Goal: Task Accomplishment & Management: Complete application form

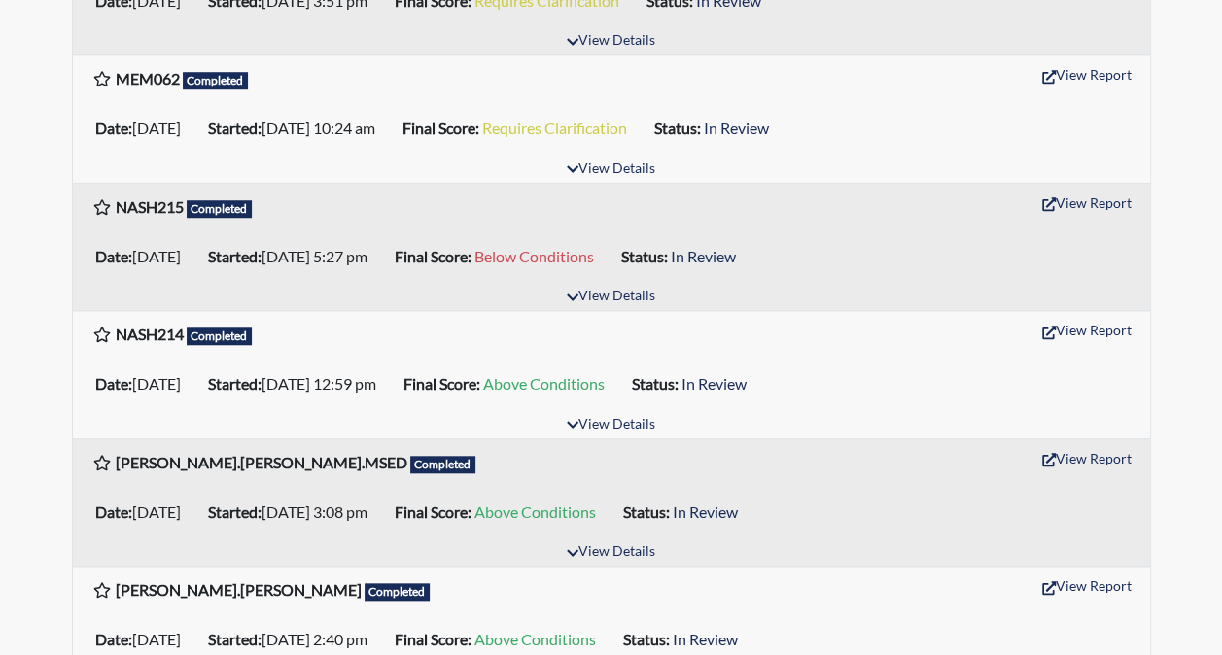
scroll to position [704, 0]
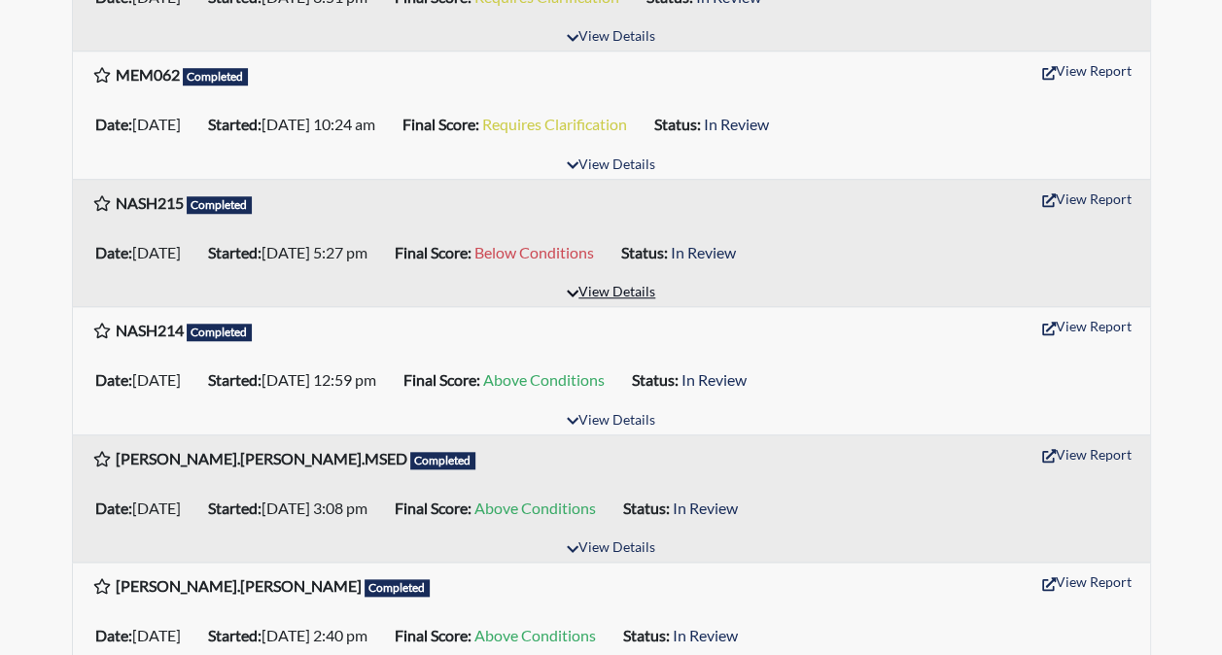
click at [626, 281] on button "View Details" at bounding box center [611, 293] width 106 height 26
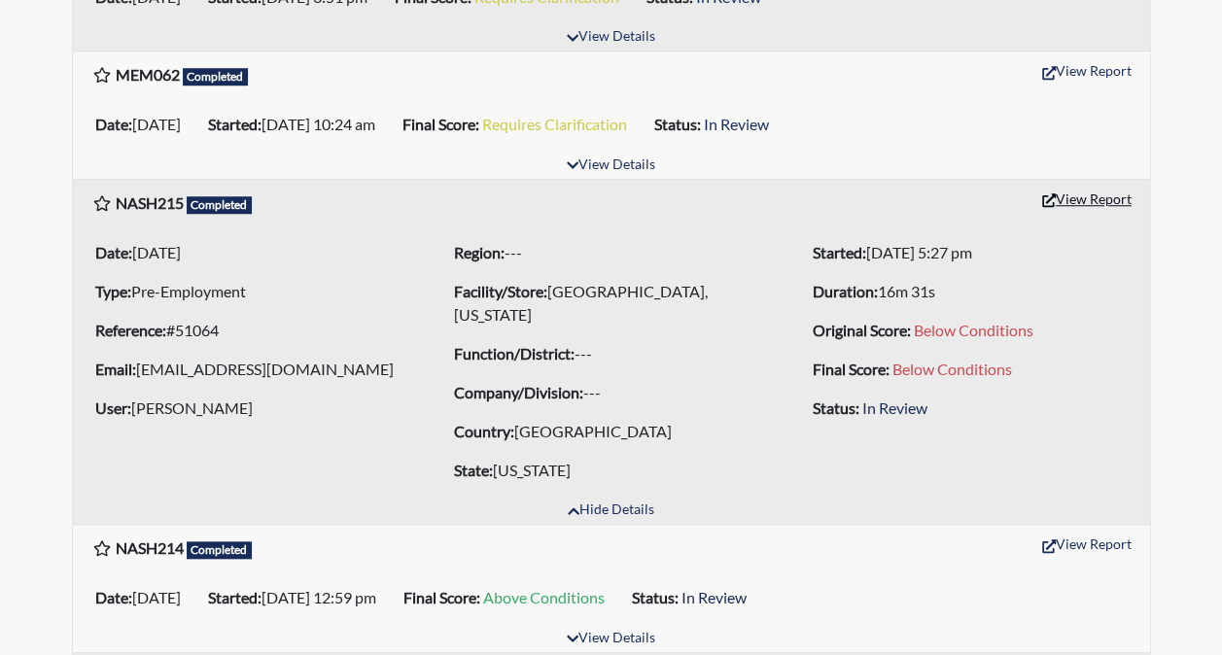
click at [1068, 190] on button "View Report" at bounding box center [1086, 199] width 107 height 30
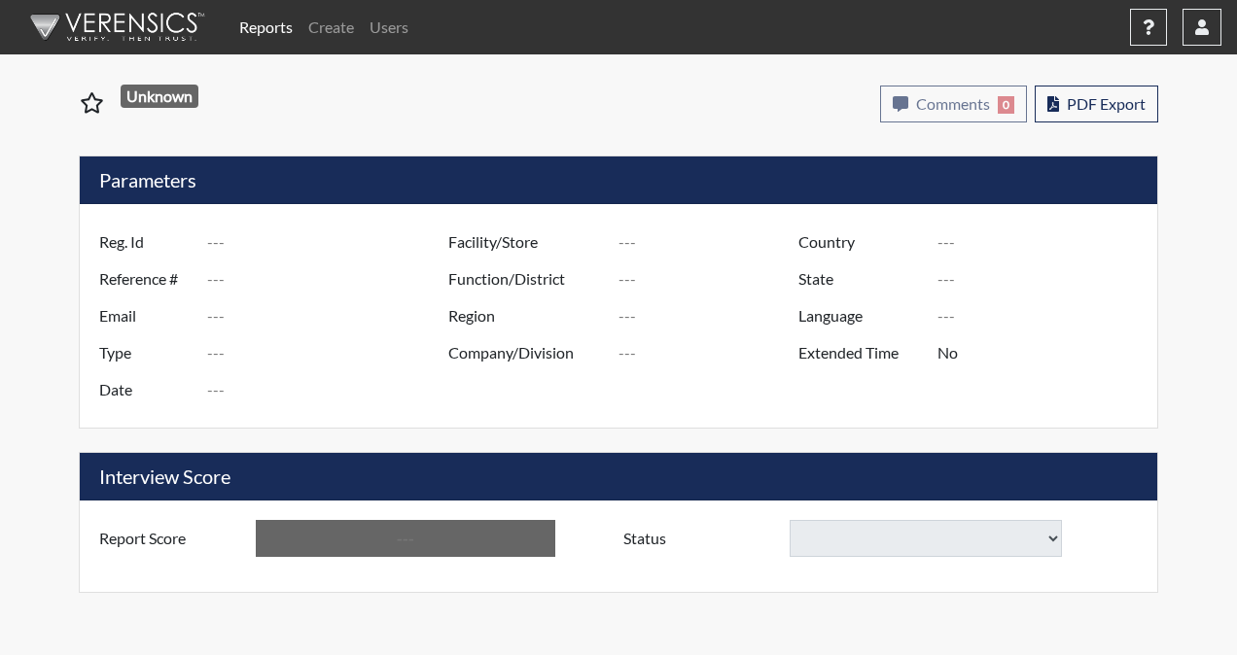
type input "NASH215"
type input "51064"
type input "[EMAIL_ADDRESS][DOMAIN_NAME]"
type input "Pre-Employment"
type input "[DATE]"
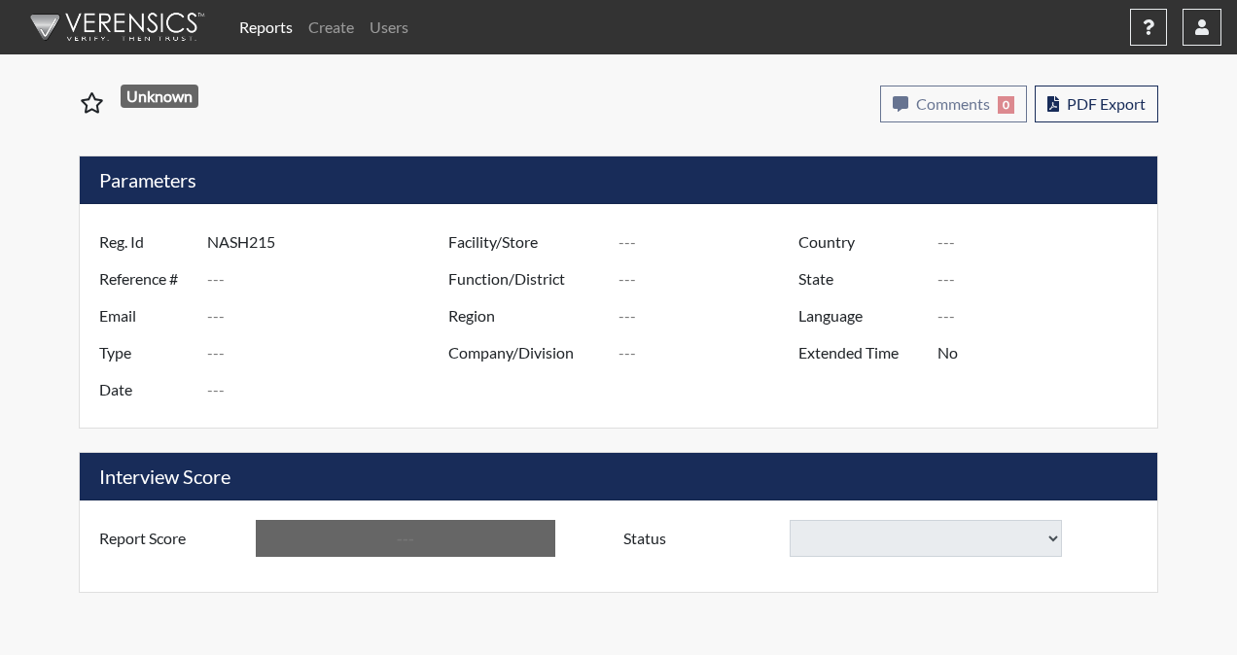
type input "[GEOGRAPHIC_DATA], [US_STATE]"
type input "[GEOGRAPHIC_DATA]"
type input "[US_STATE]"
type input "English"
type input "Below Conditions"
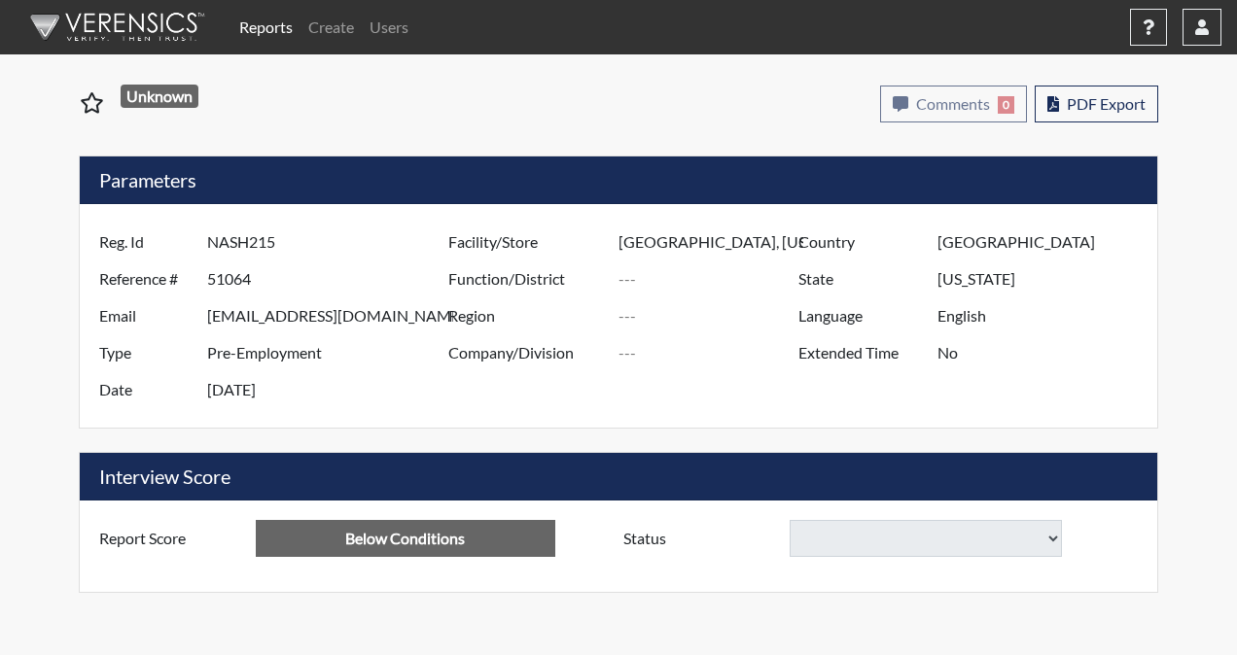
select select
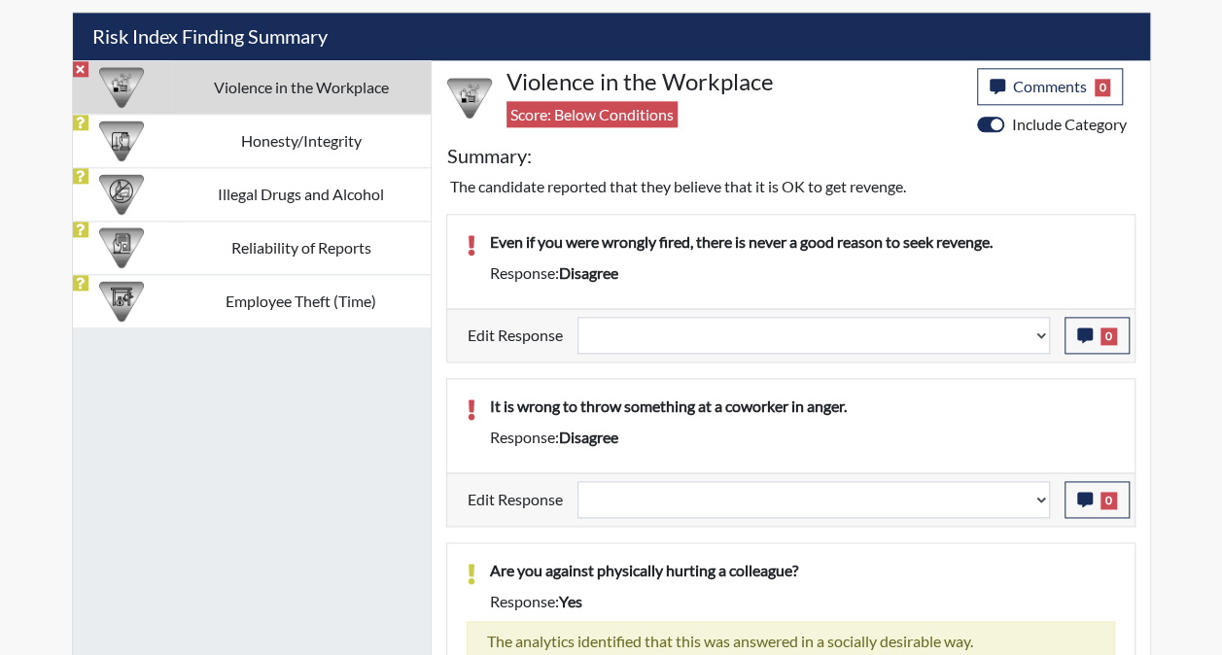
scroll to position [1186, 0]
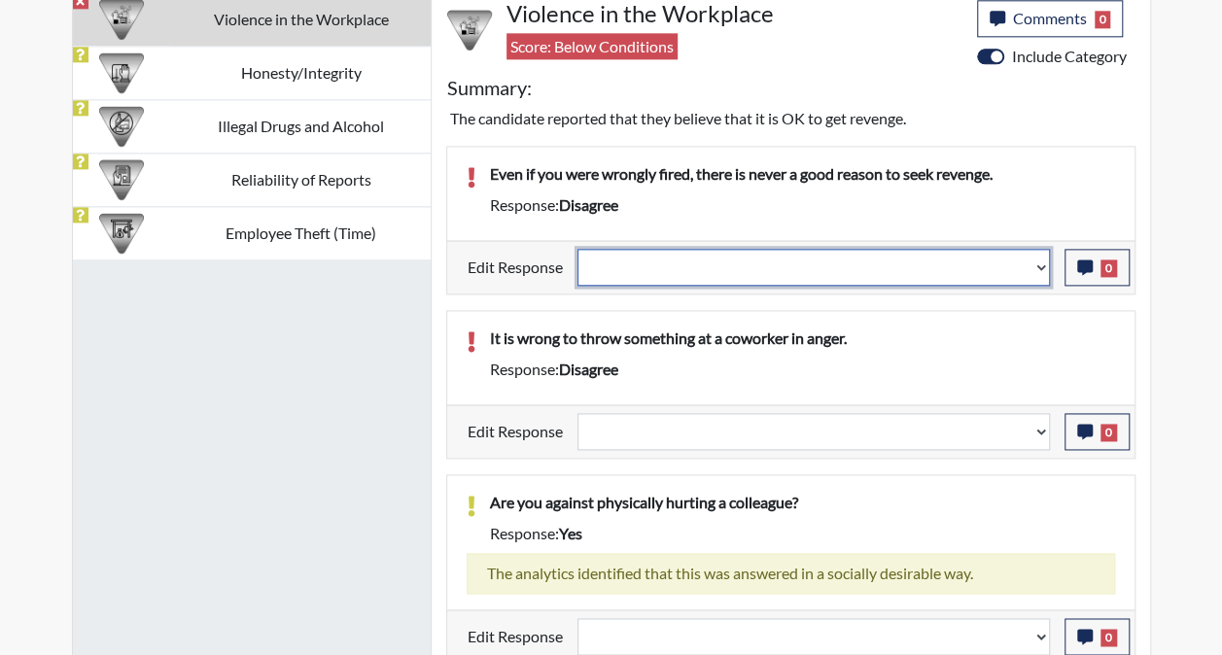
click at [666, 261] on select "Question is not relevant. Results will be updated. Reasonable explanation provi…" at bounding box center [813, 267] width 472 height 37
select select "reasonable-explanation-provided"
click at [577, 249] on select "Question is not relevant. Results will be updated. Reasonable explanation provi…" at bounding box center [813, 267] width 472 height 37
select select
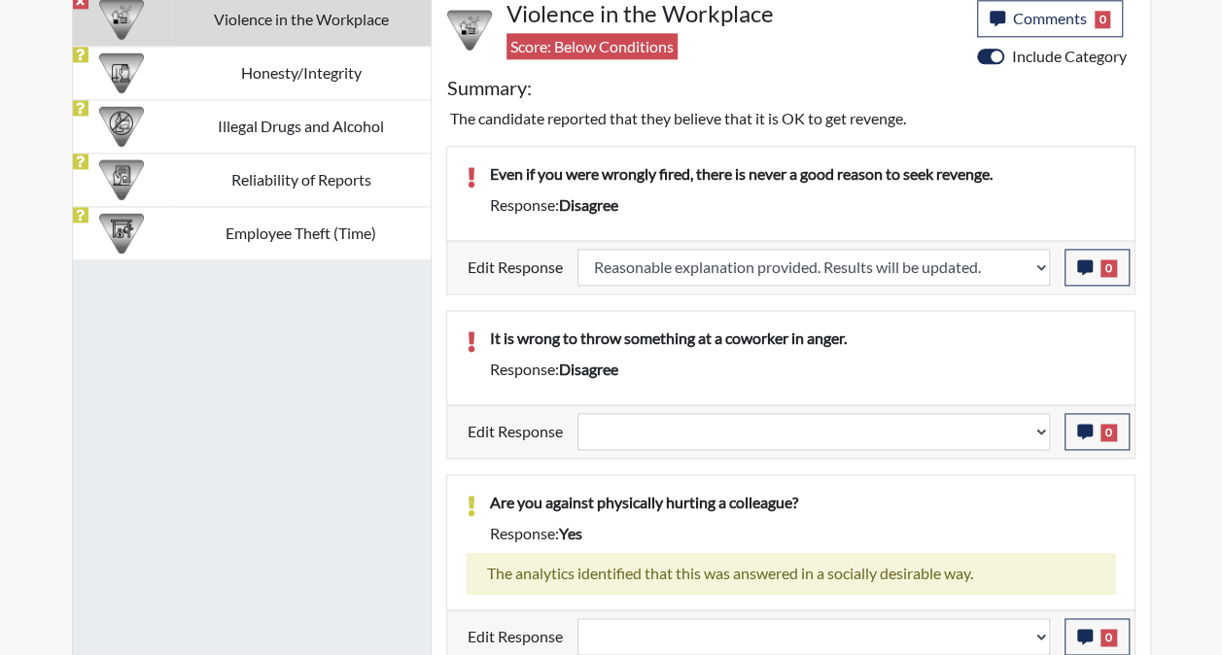
select select
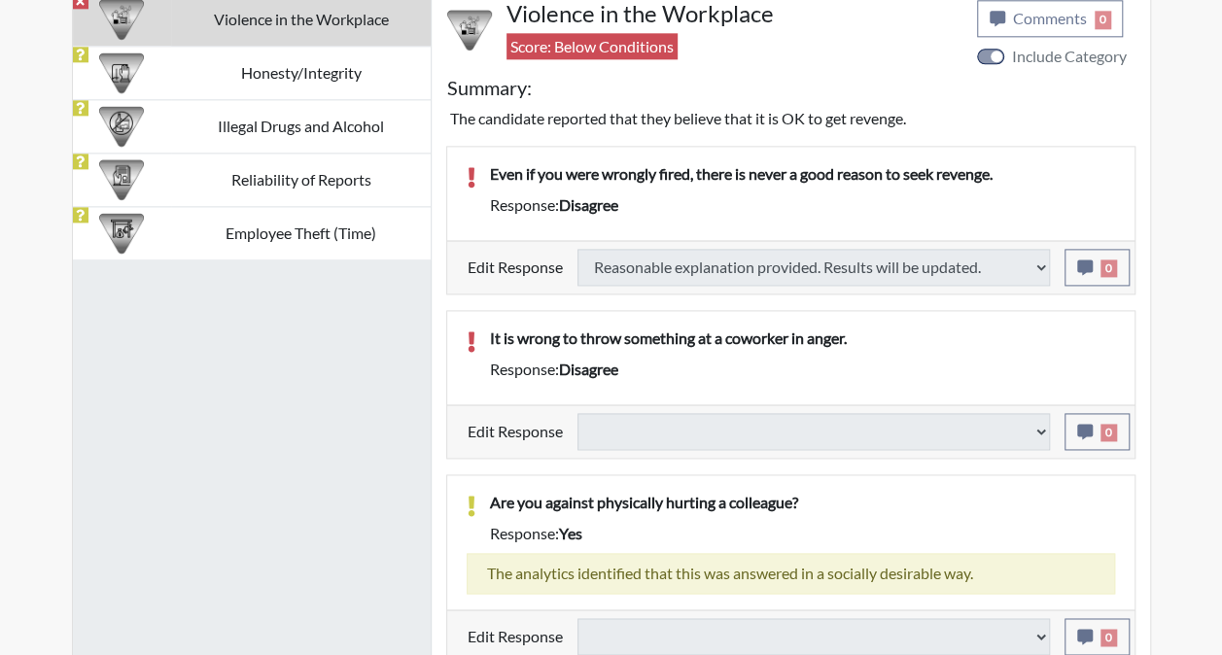
type input "Requires Clarification"
select select
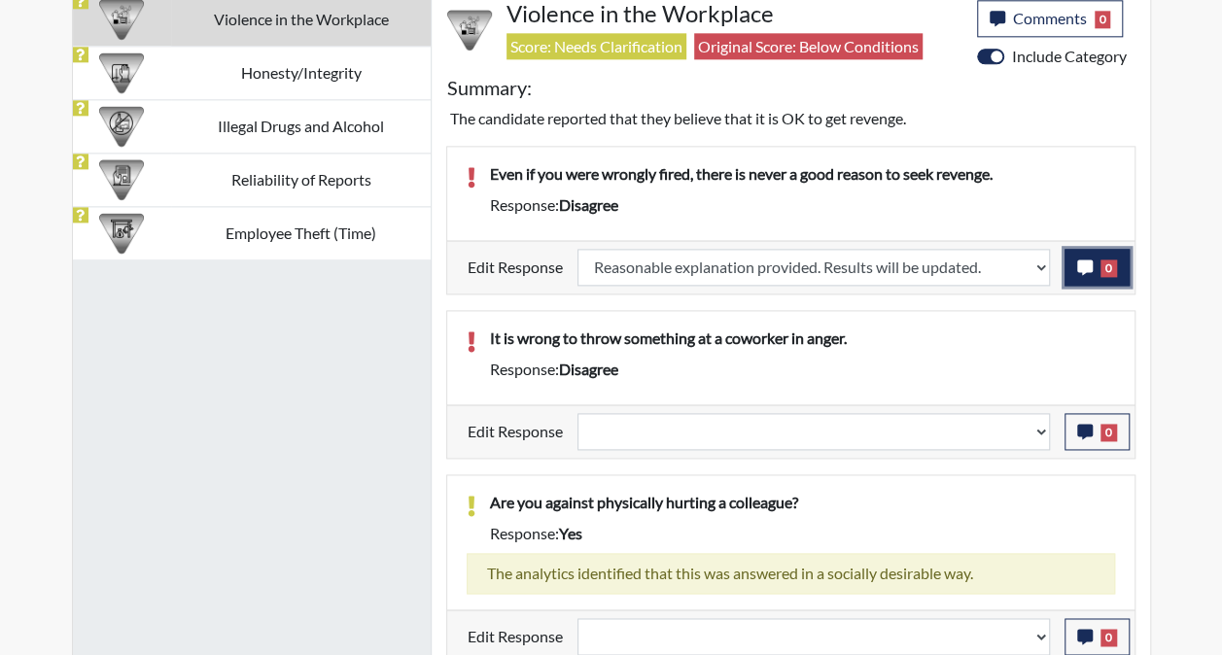
click at [1101, 262] on span "0" at bounding box center [1108, 268] width 17 height 17
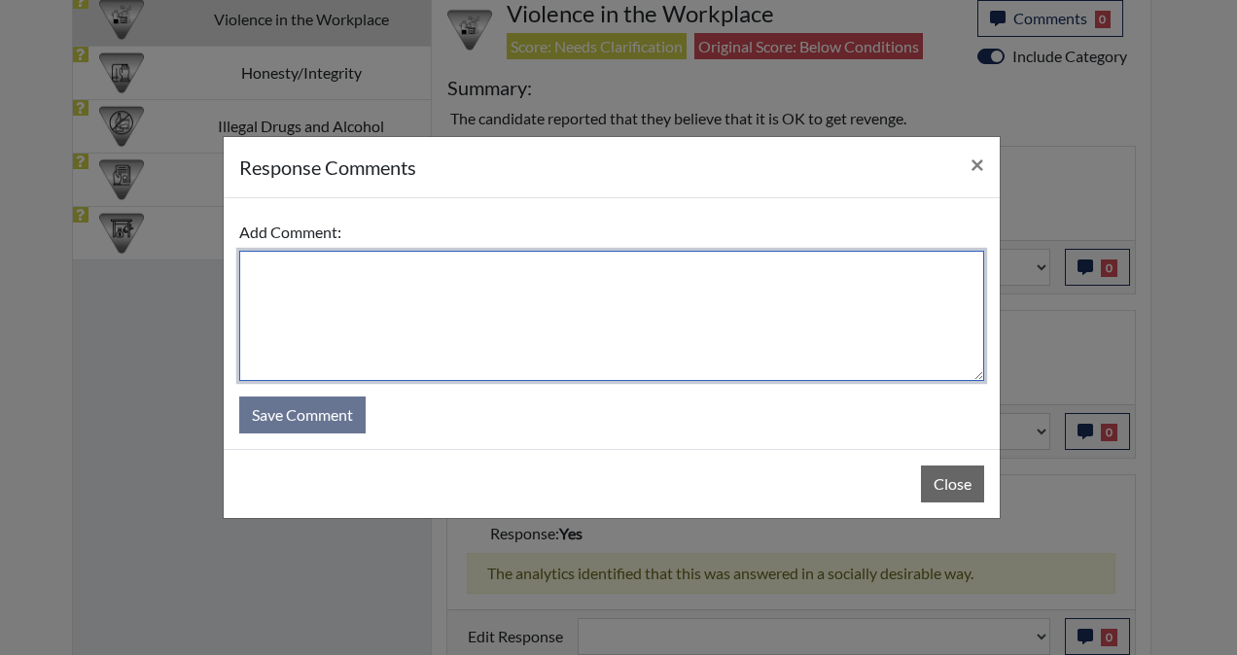
click at [729, 253] on textarea at bounding box center [611, 316] width 745 height 130
type textarea "Selected the wrong answer."
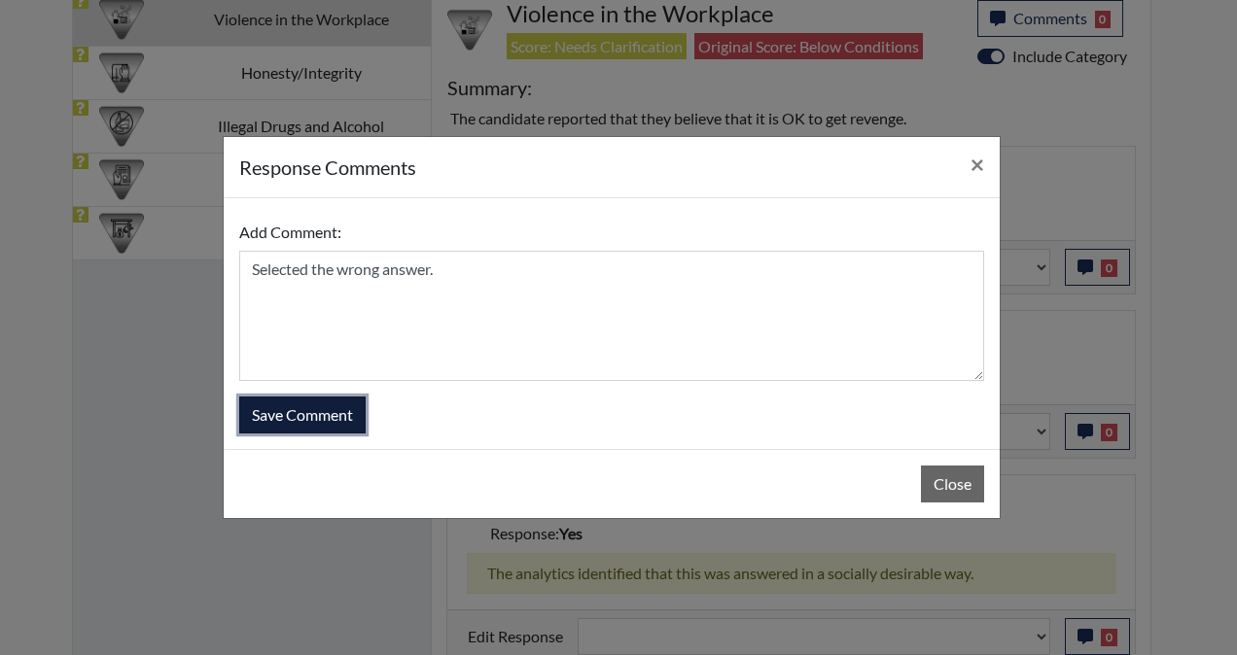
click at [307, 419] on button "Save Comment" at bounding box center [302, 415] width 126 height 37
select select
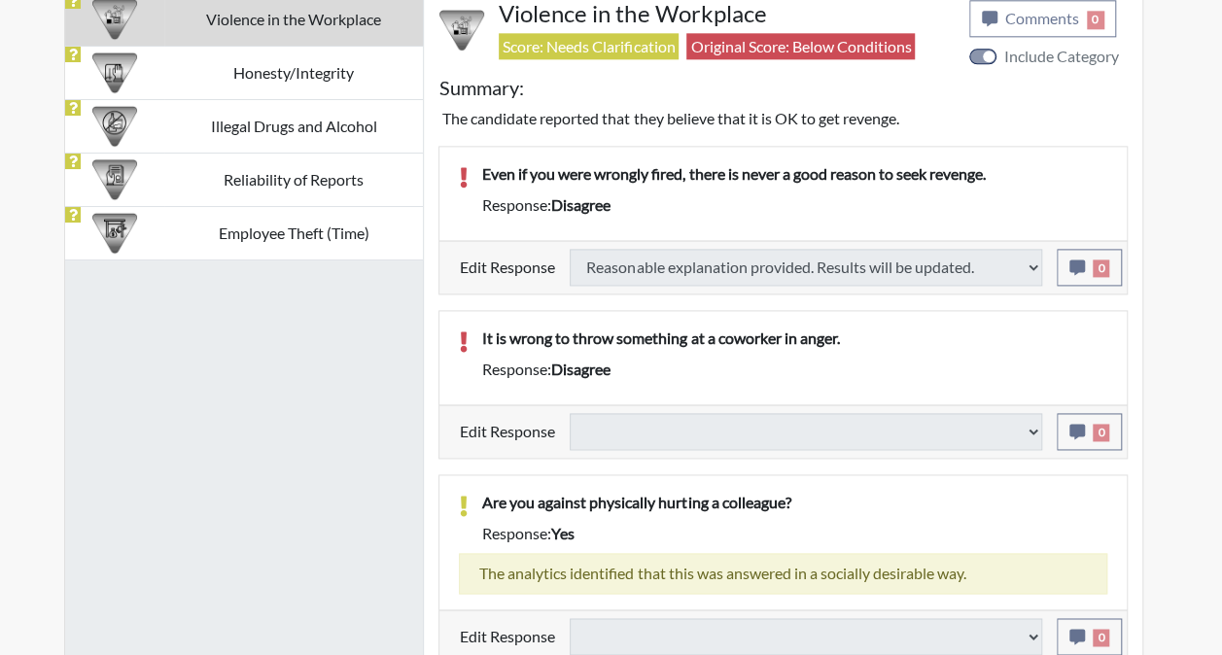
select select
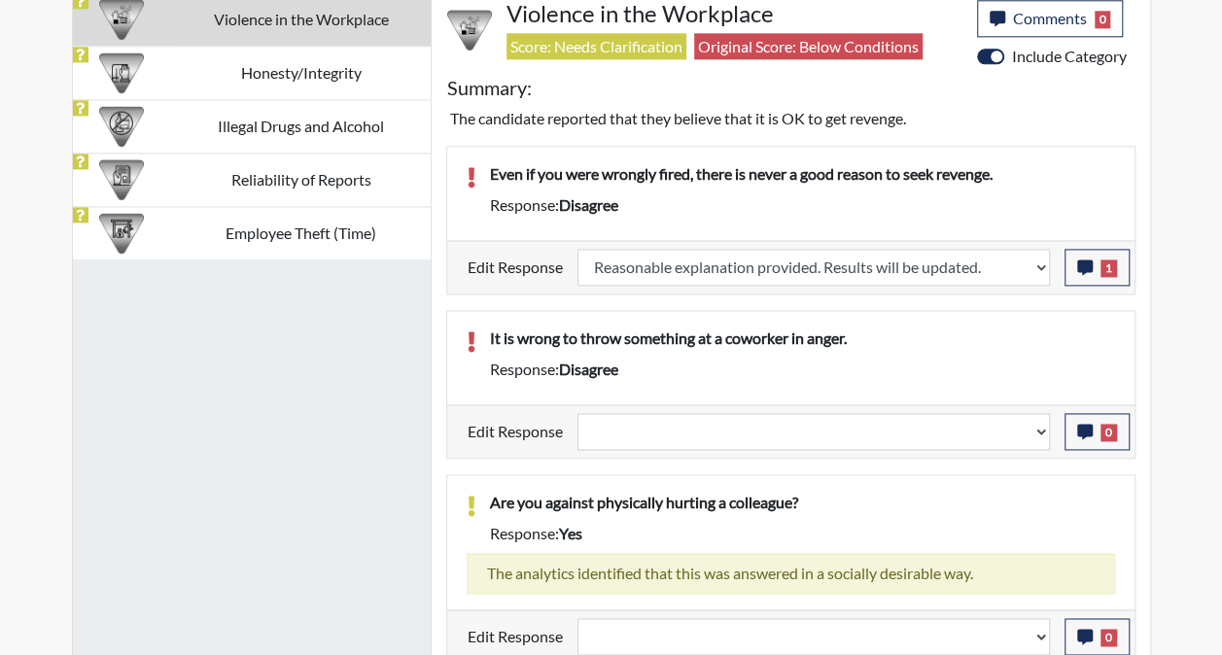
select select
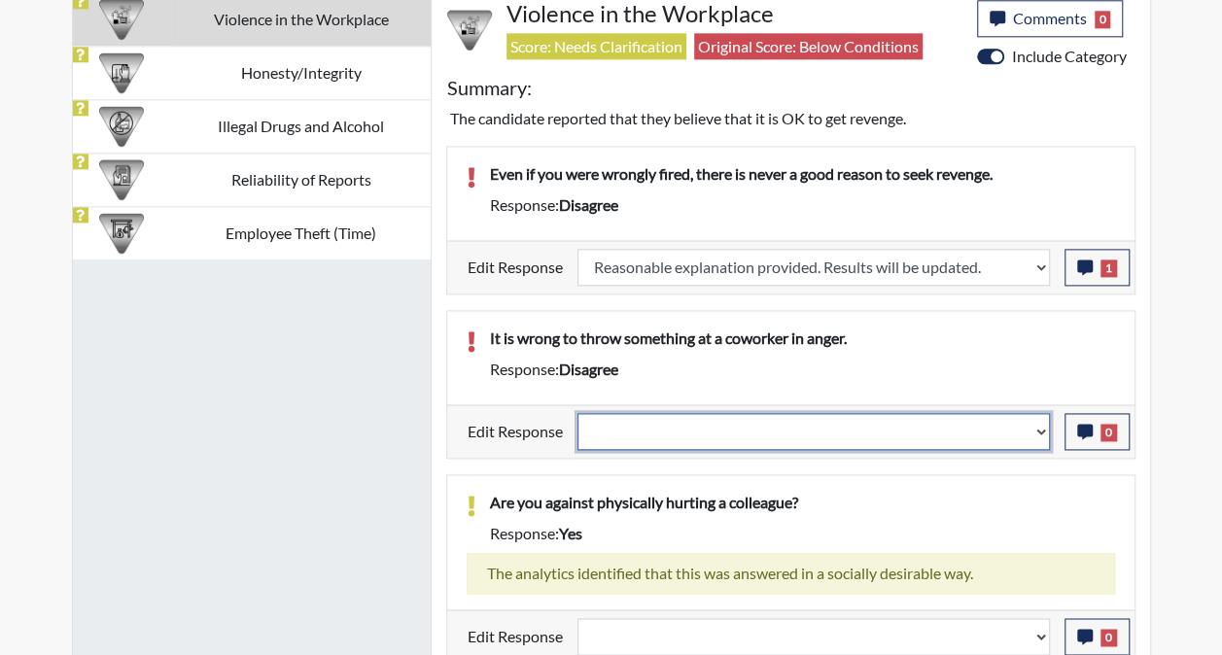
click at [1042, 416] on select "Question is not relevant. Results will be updated. Reasonable explanation provi…" at bounding box center [813, 431] width 472 height 37
select select "reasonable-explanation-provided"
click at [577, 413] on select "Question is not relevant. Results will be updated. Reasonable explanation provi…" at bounding box center [813, 431] width 472 height 37
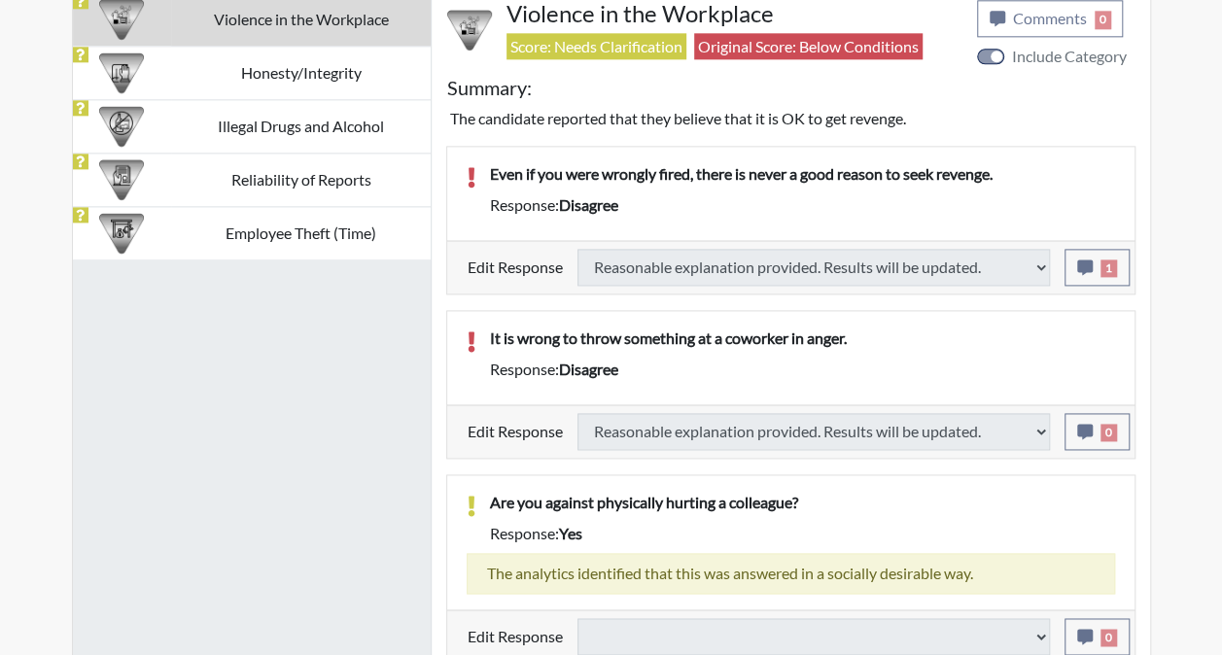
select select
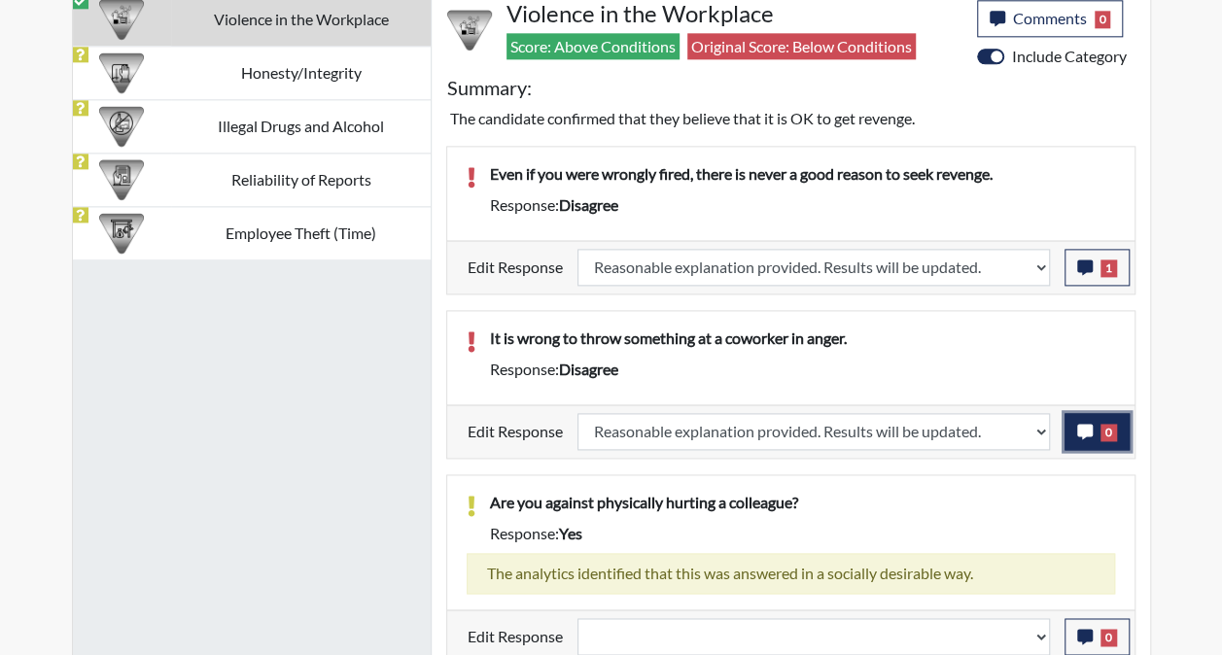
click at [1087, 424] on icon "button" at bounding box center [1085, 432] width 16 height 16
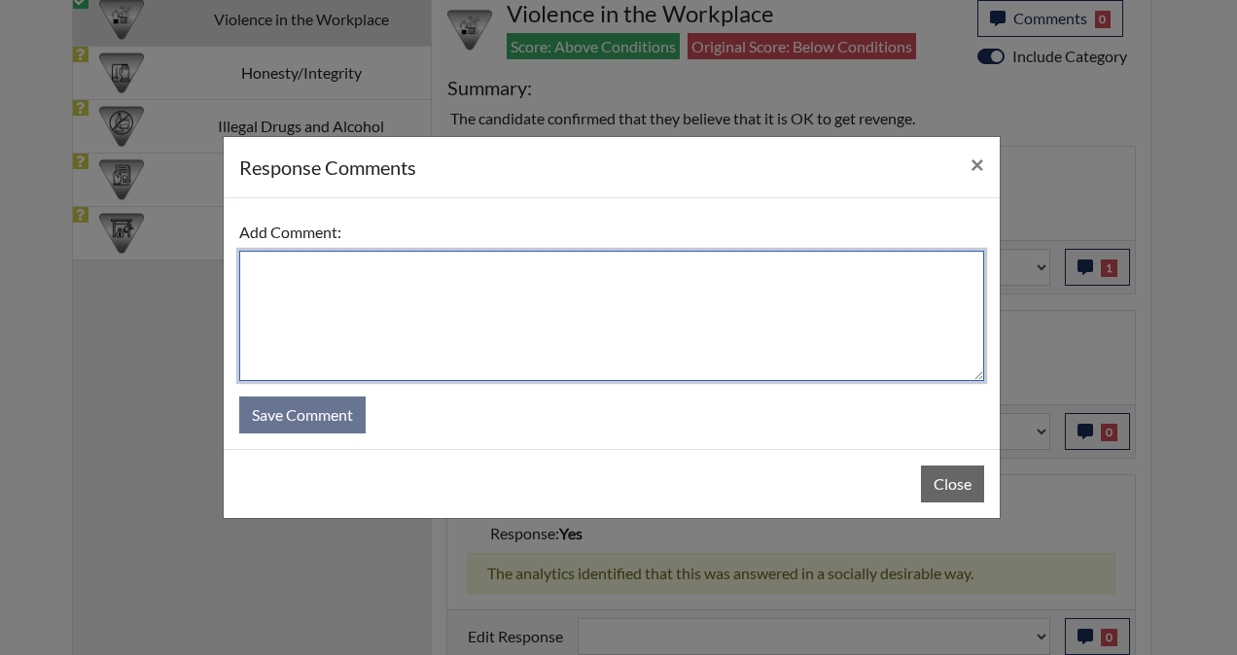
click at [764, 294] on textarea at bounding box center [611, 316] width 745 height 130
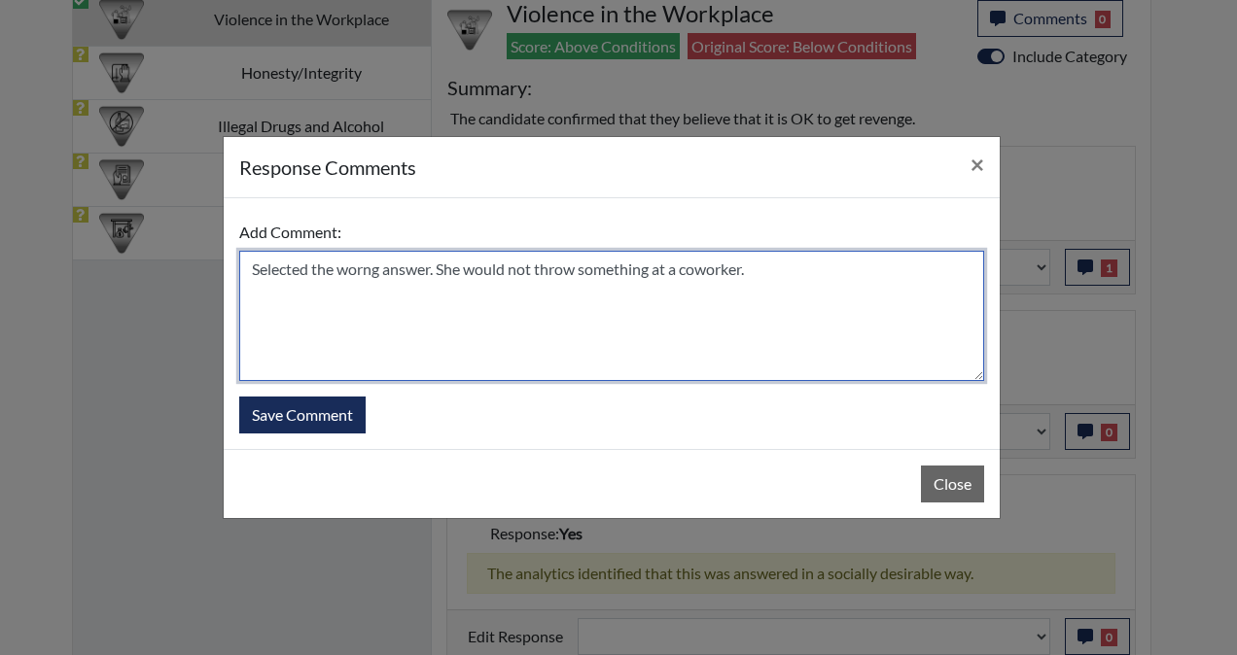
click at [701, 277] on textarea "Selected the worng answer. She would not throw something at a coworker." at bounding box center [611, 316] width 745 height 130
type textarea "Selected the wrong answer. She would not throw something at a co-worker."
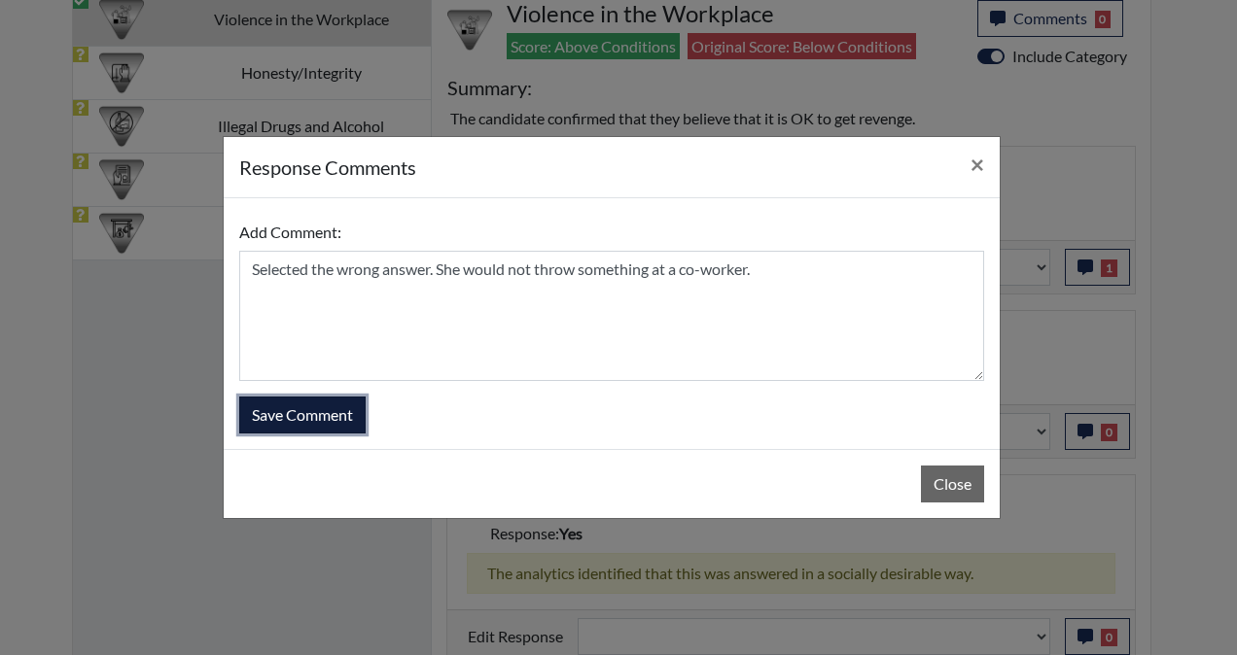
click at [314, 421] on button "Save Comment" at bounding box center [302, 415] width 126 height 37
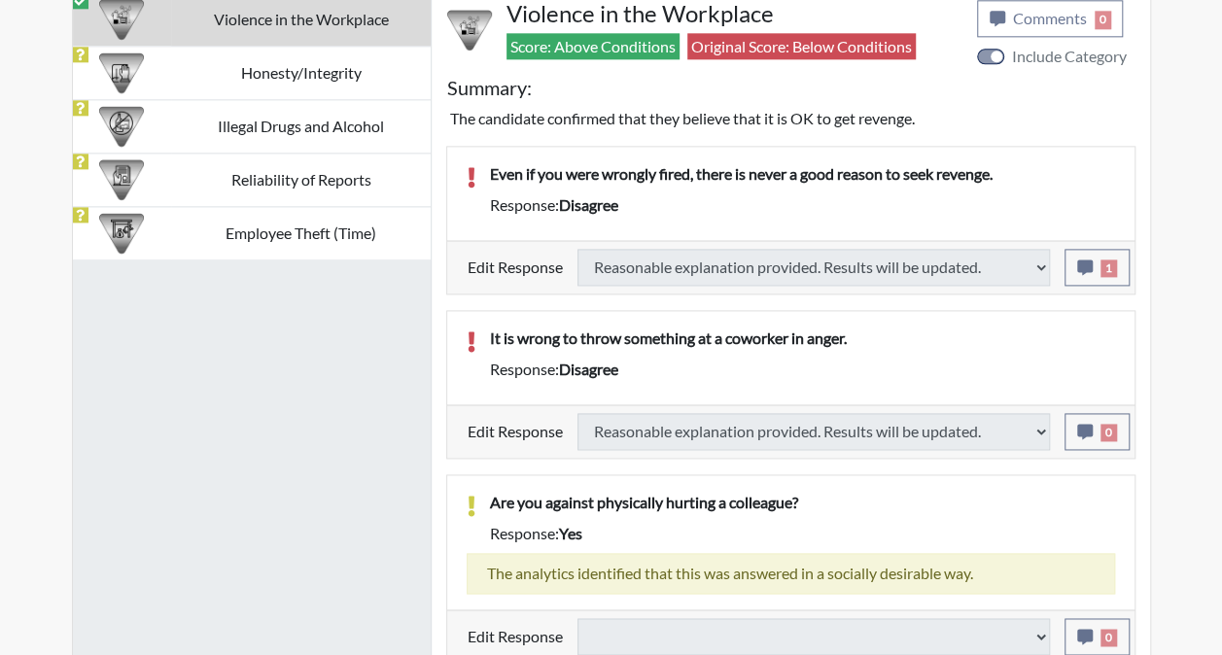
select select
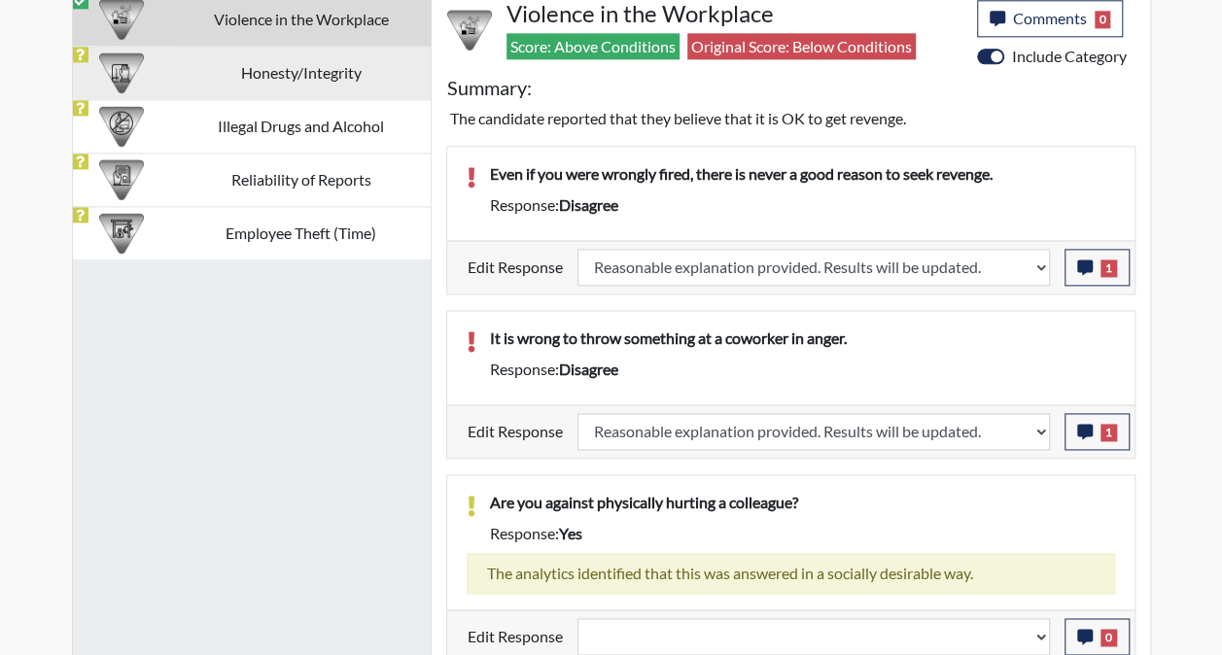
click at [288, 65] on td "Honesty/Integrity" at bounding box center [300, 72] width 259 height 53
select select
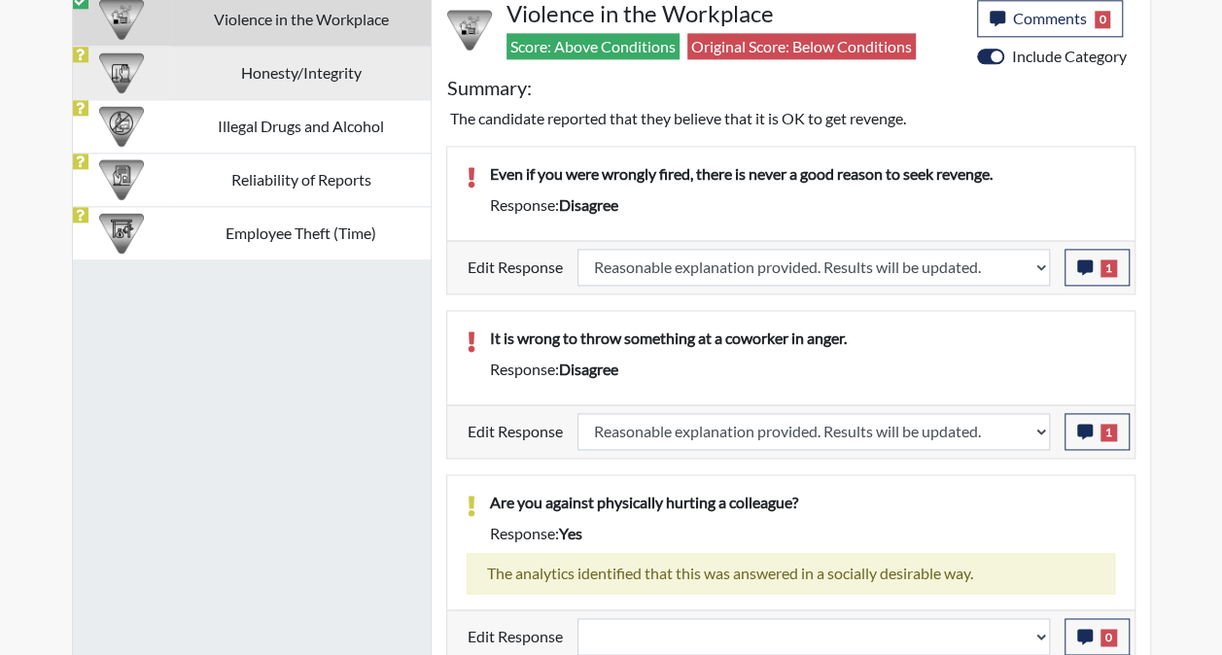
select select
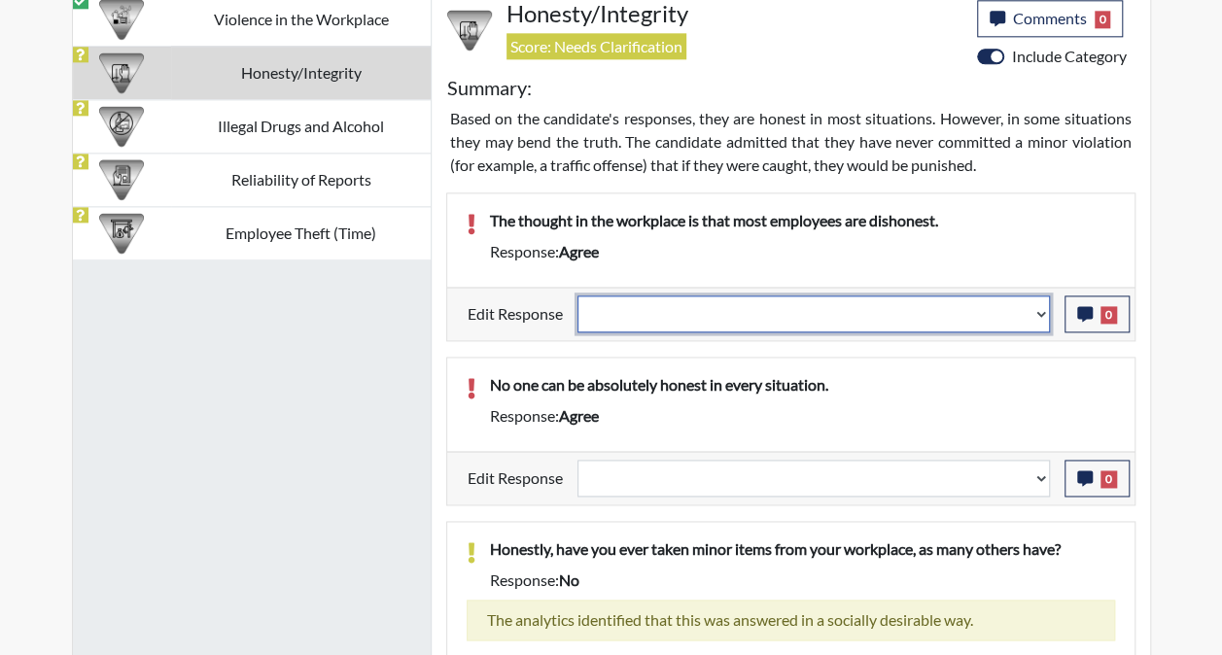
click at [1042, 311] on select "Question is not relevant. Results will be updated. Reasonable explanation provi…" at bounding box center [813, 314] width 472 height 37
select select "reasonable-explanation-provided"
click at [577, 296] on select "Question is not relevant. Results will be updated. Reasonable explanation provi…" at bounding box center [813, 314] width 472 height 37
select select
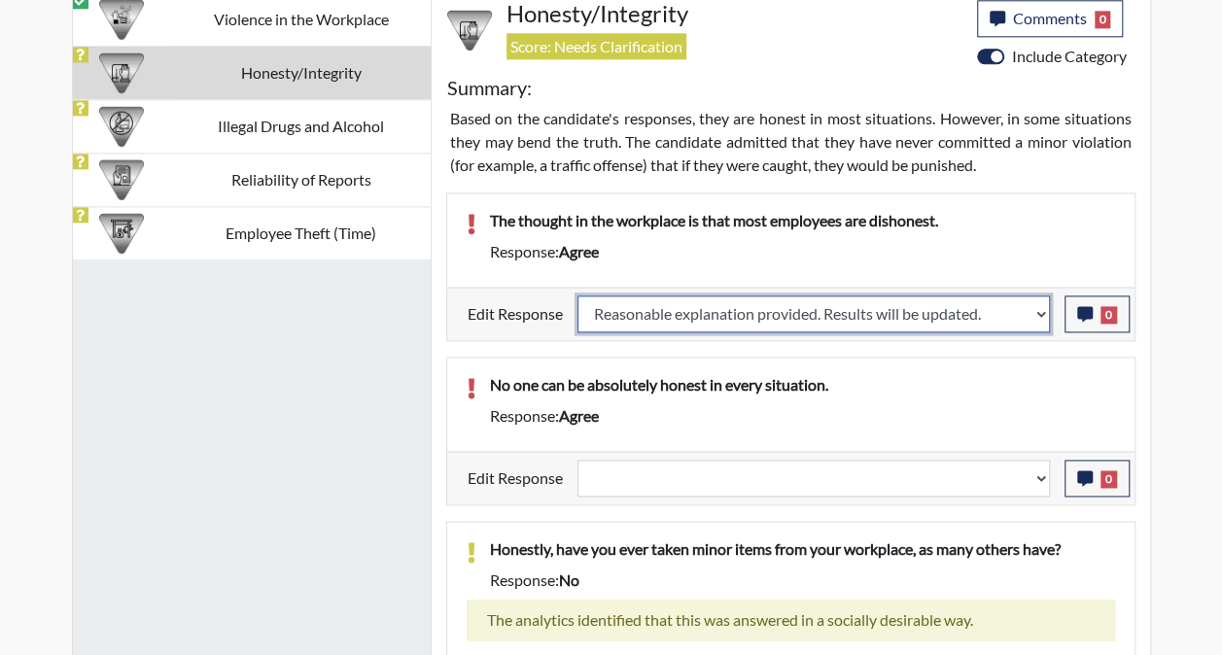
select select
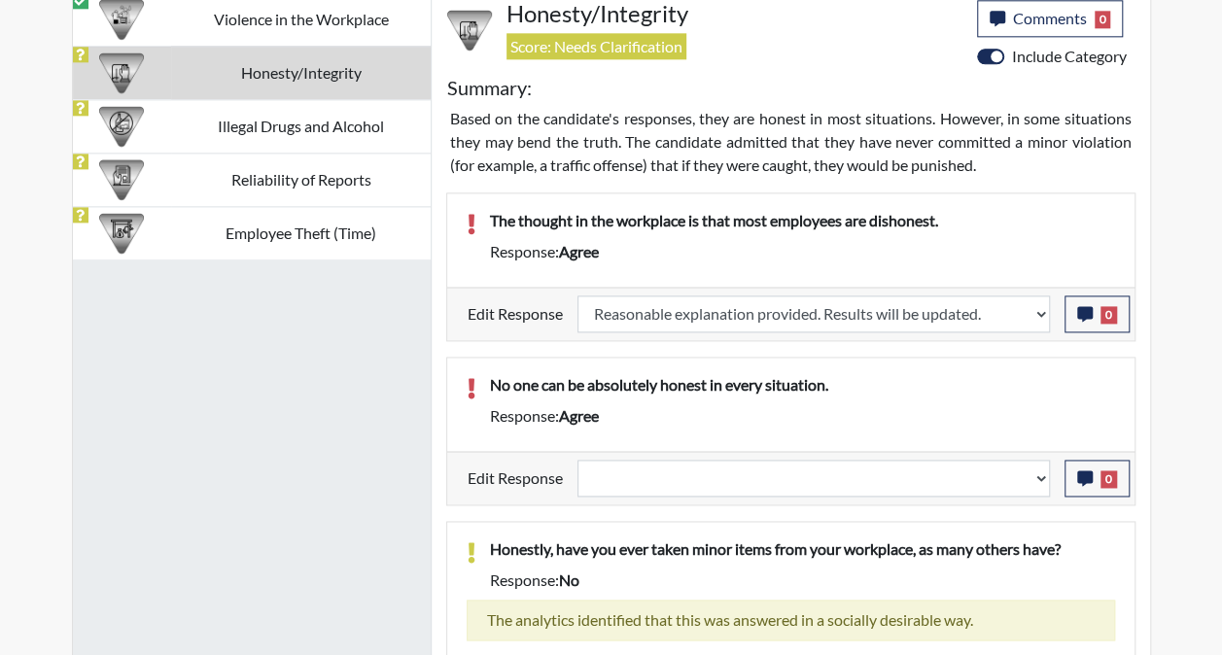
select select
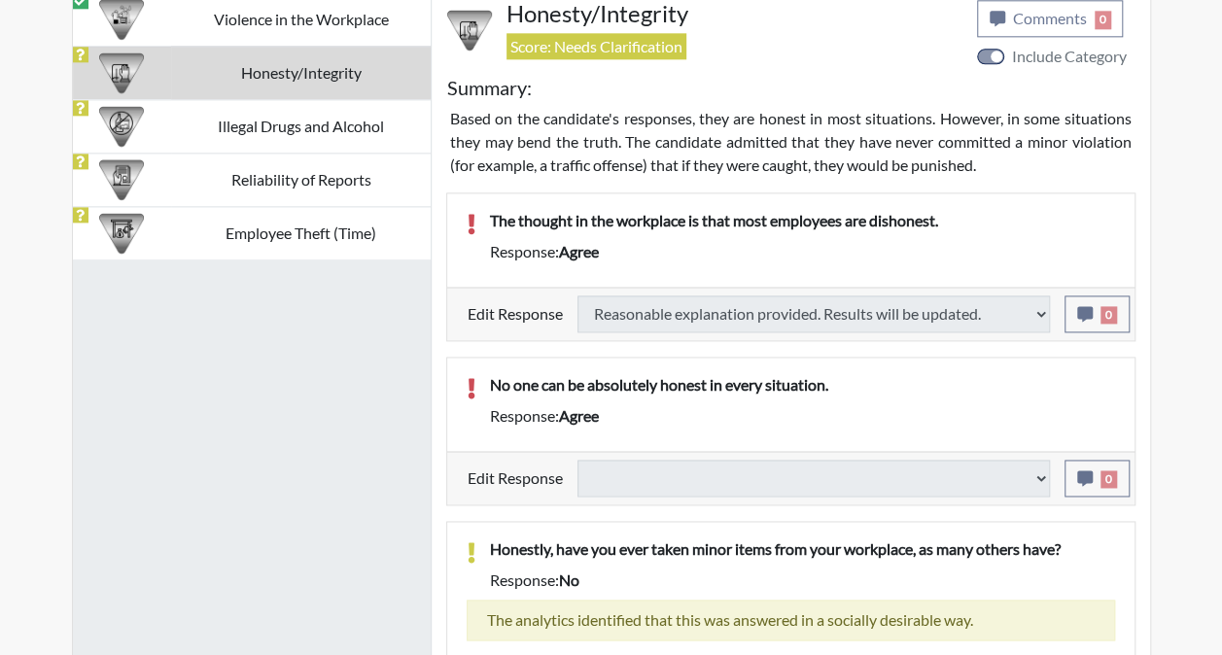
select select
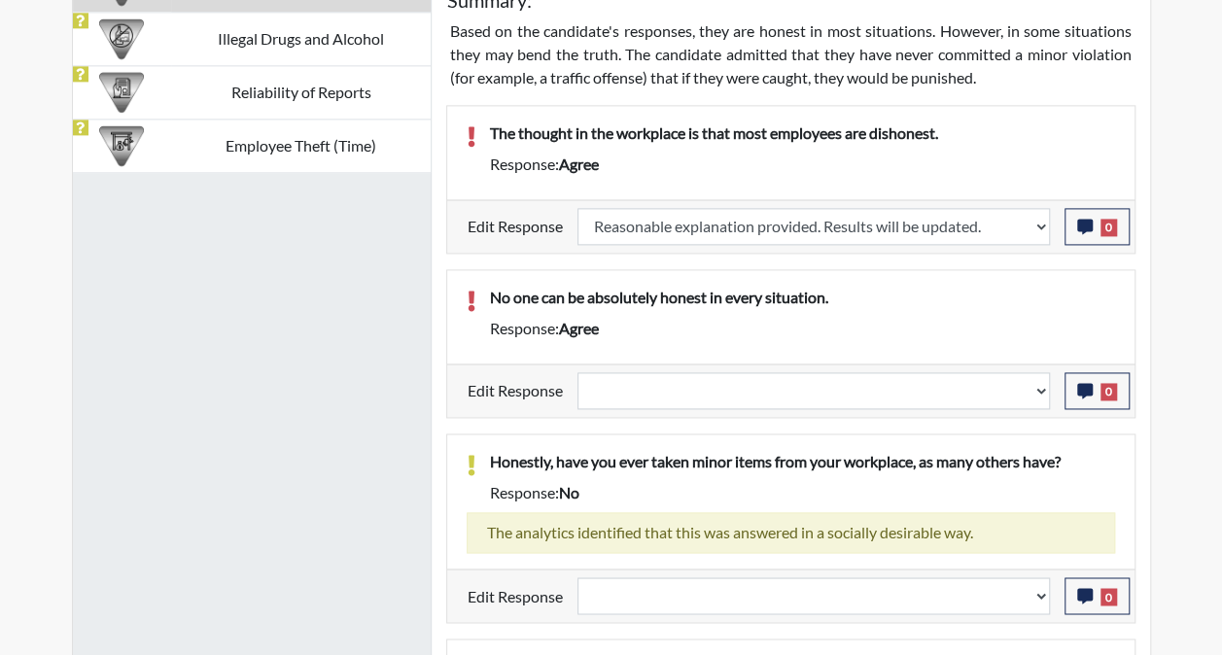
scroll to position [1274, 0]
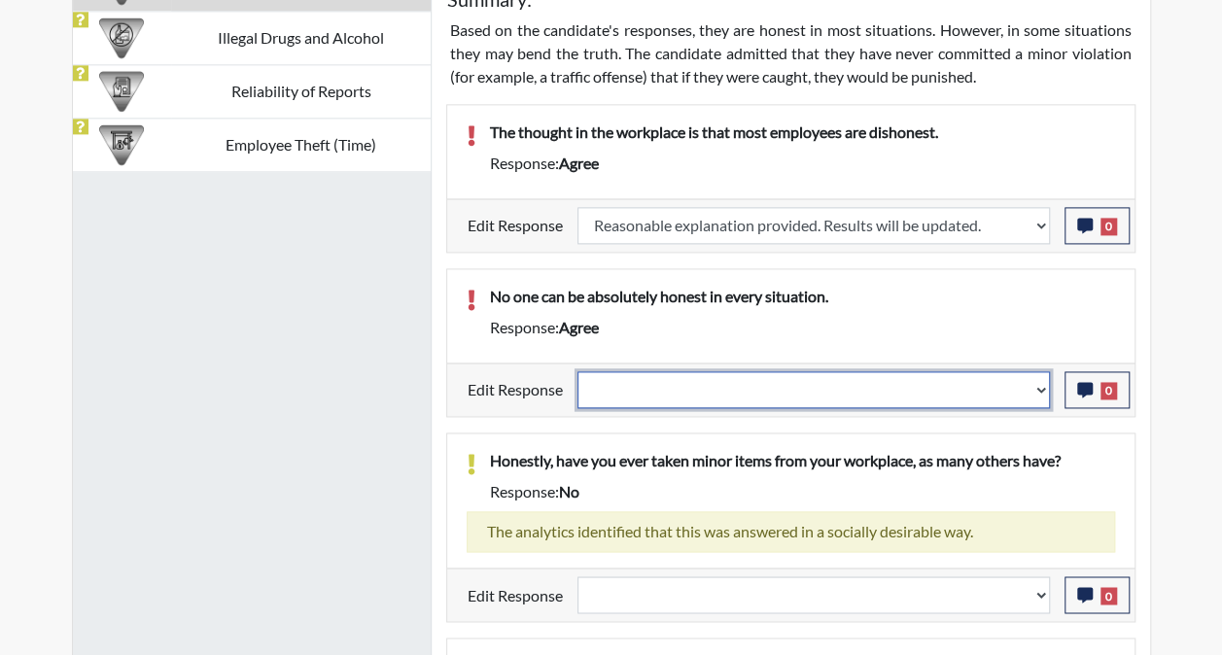
click at [1039, 381] on select "Question is not relevant. Results will be updated. Reasonable explanation provi…" at bounding box center [813, 389] width 472 height 37
select select "reasonable-explanation-provided"
click at [577, 371] on select "Question is not relevant. Results will be updated. Reasonable explanation provi…" at bounding box center [813, 389] width 472 height 37
select select
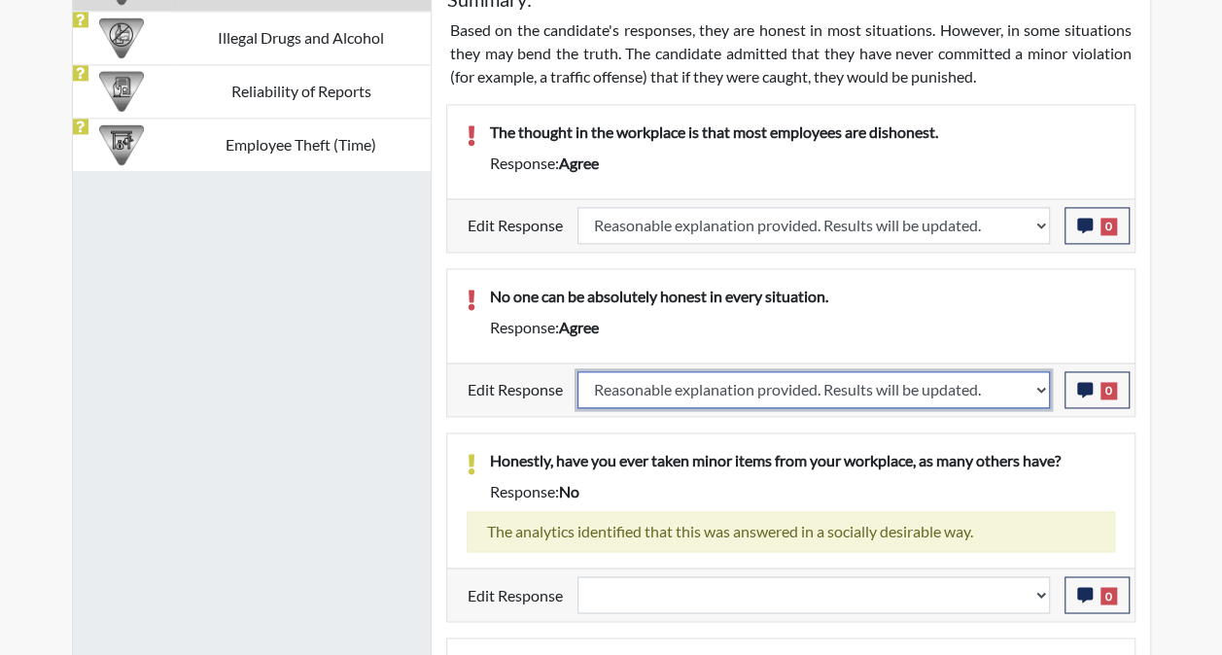
select select
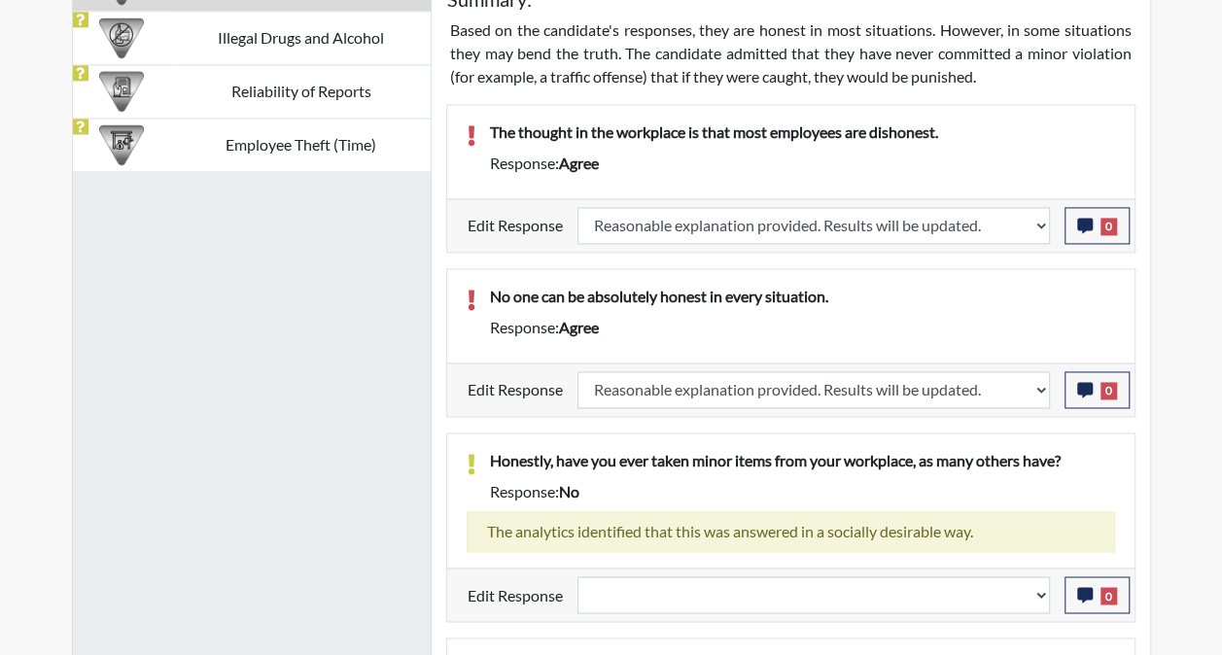
select select
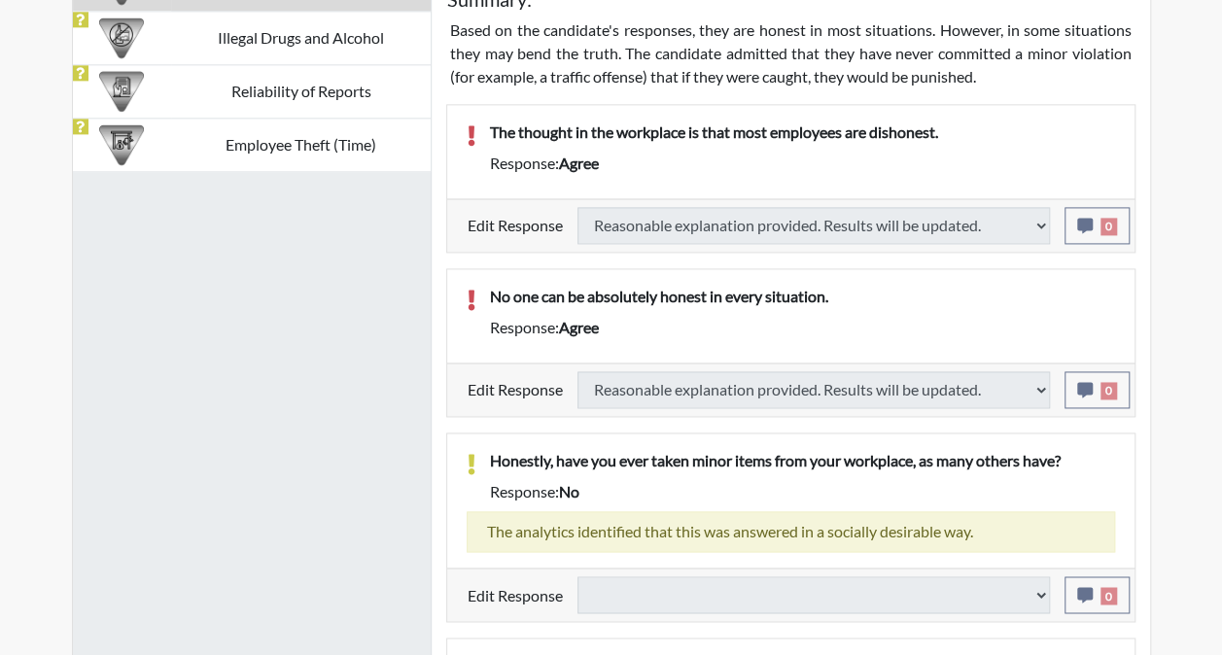
select select
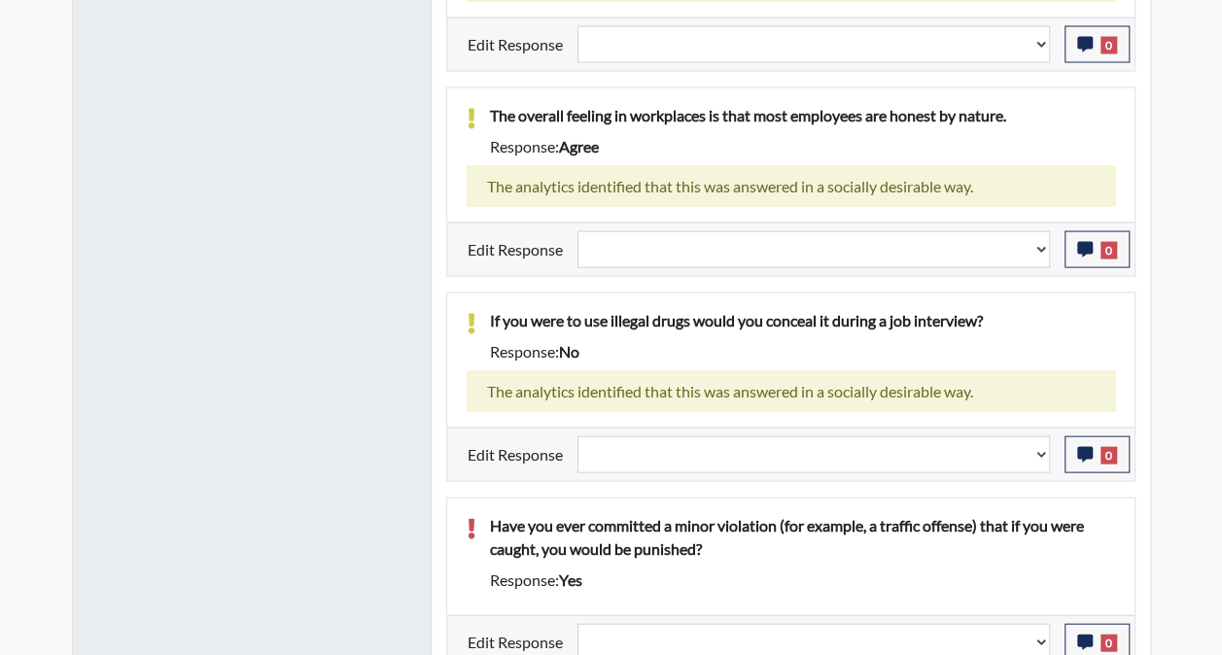
scroll to position [323, 809]
click at [1044, 628] on select "Question is not relevant. Results will be updated. Reasonable explanation provi…" at bounding box center [813, 641] width 472 height 37
select select "reasonable-explanation-provided"
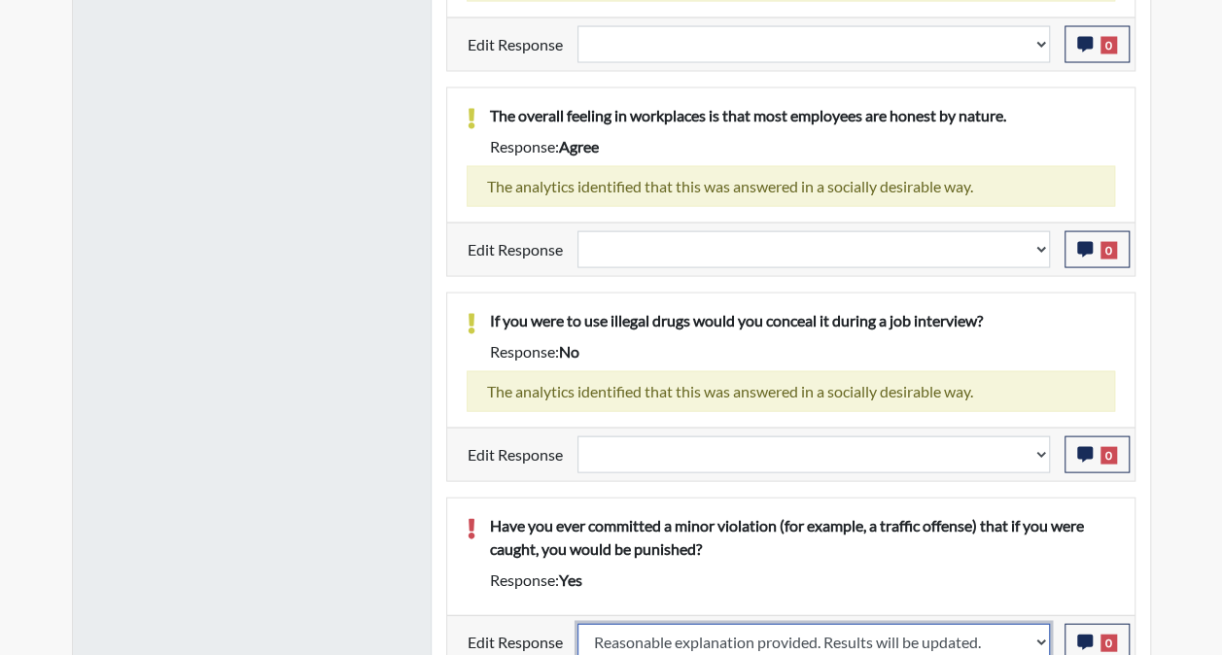
click at [577, 623] on select "Question is not relevant. Results will be updated. Reasonable explanation provi…" at bounding box center [813, 641] width 472 height 37
select select
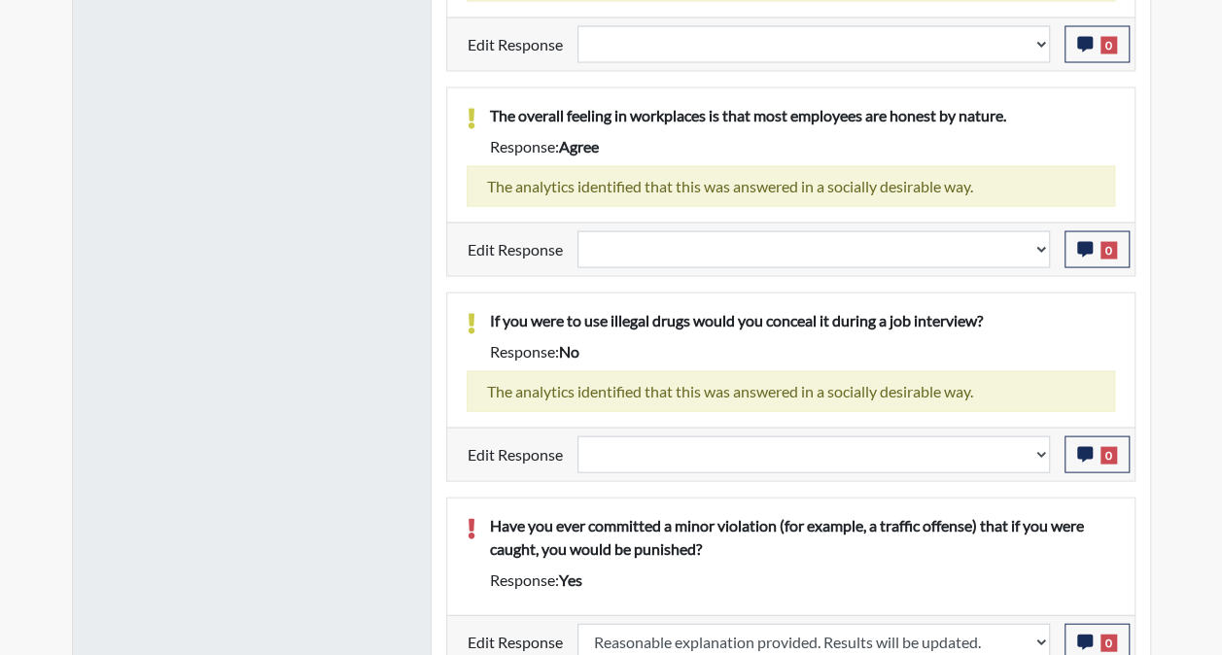
select select
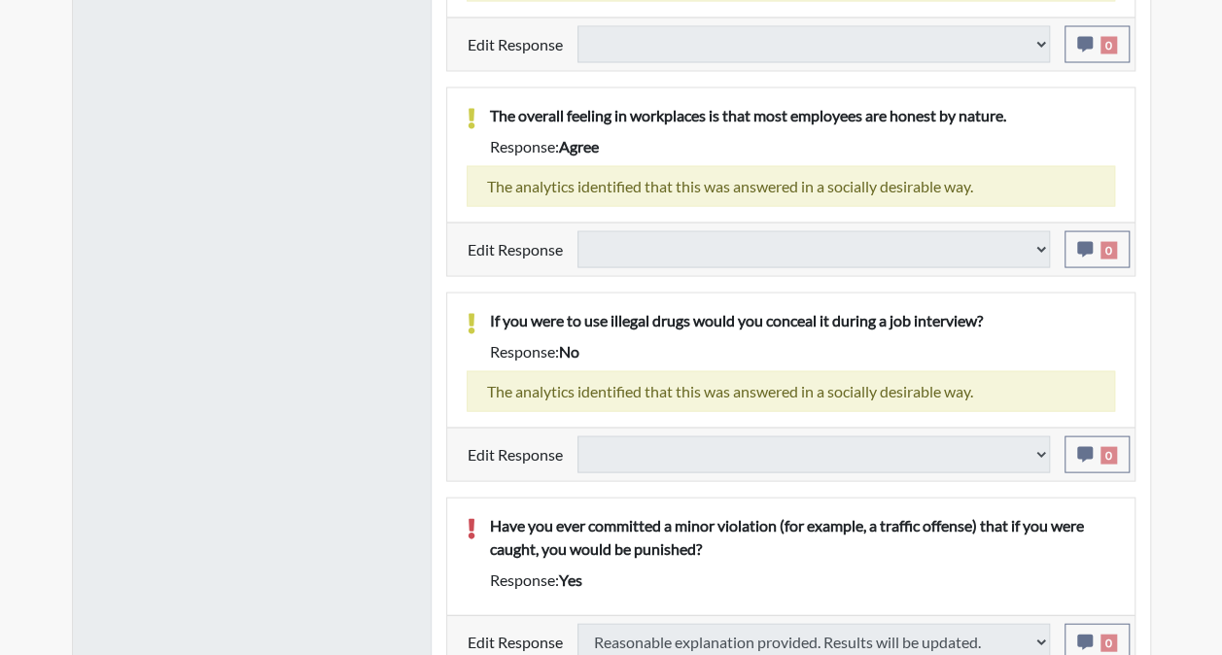
select select
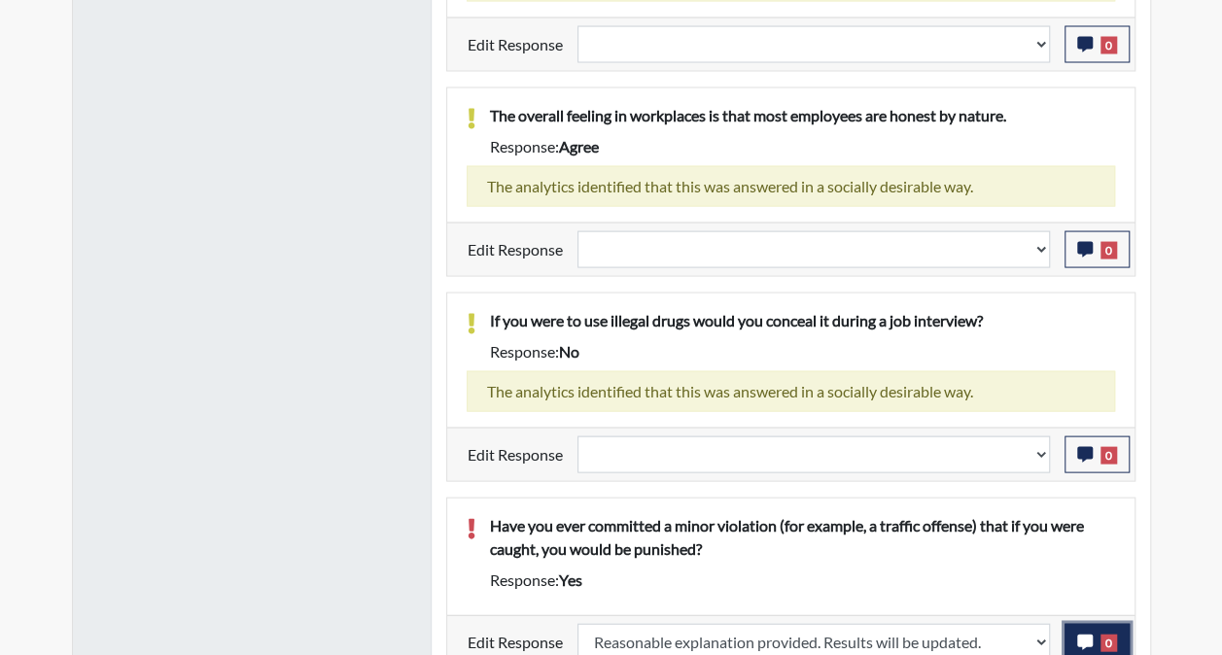
click at [1092, 634] on icon "button" at bounding box center [1085, 642] width 16 height 16
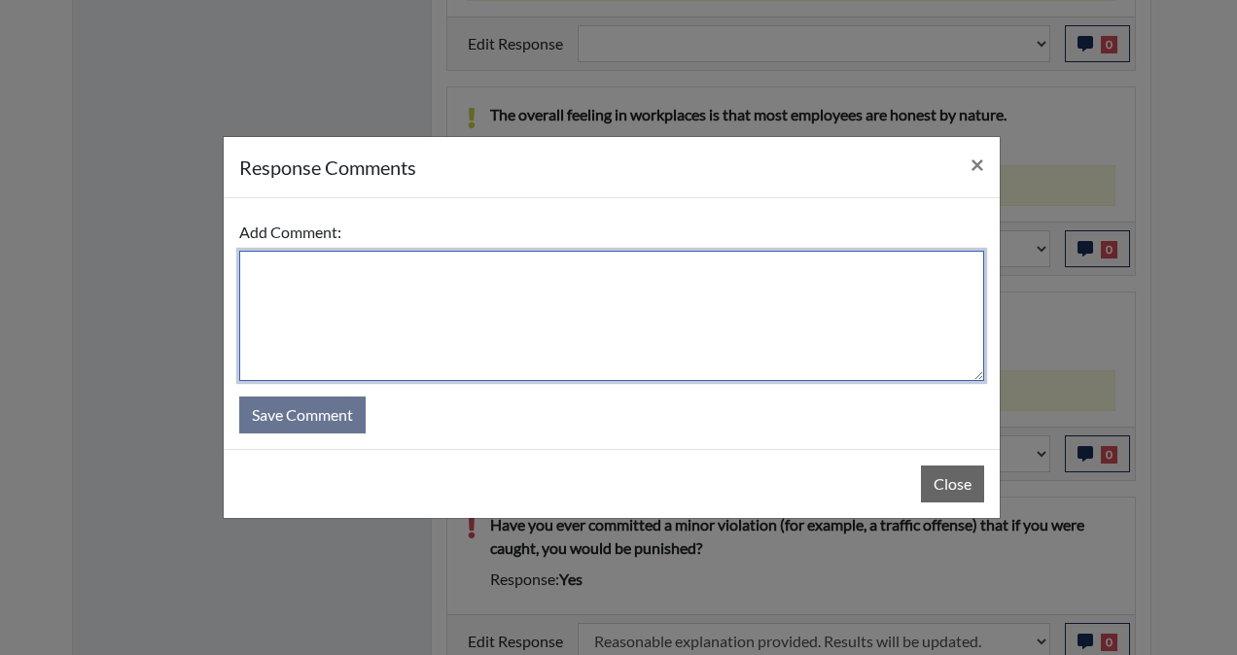
click at [542, 309] on textarea at bounding box center [611, 316] width 745 height 130
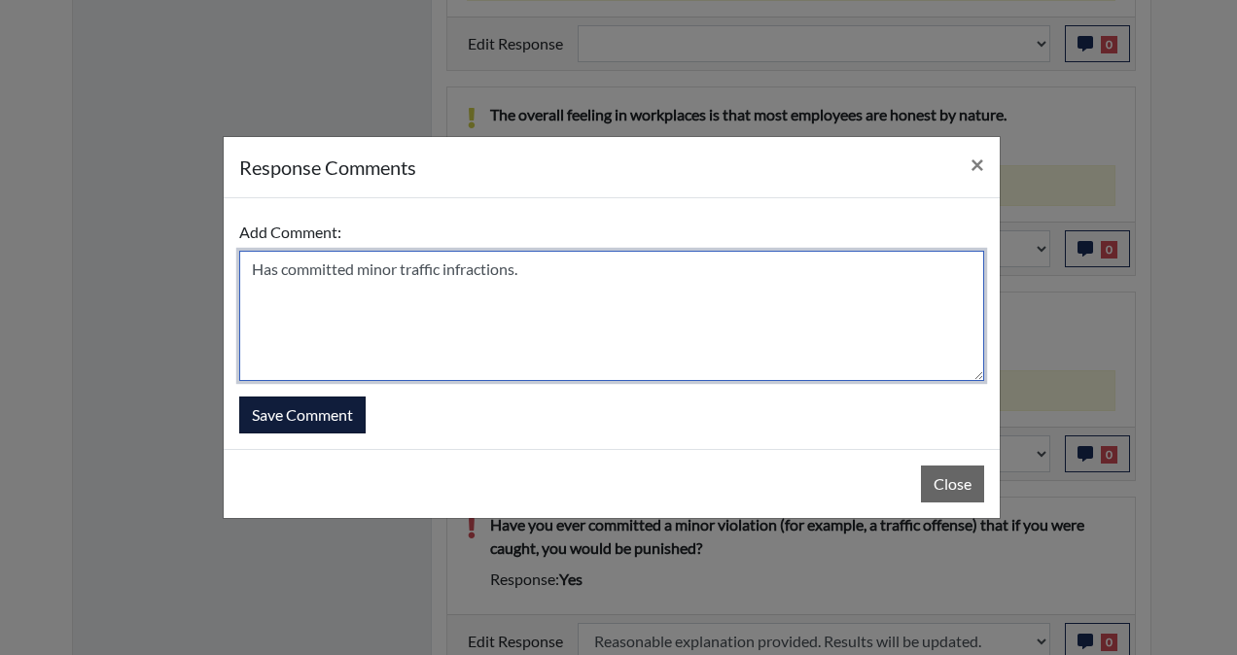
type textarea "Has committed minor traffic infractions."
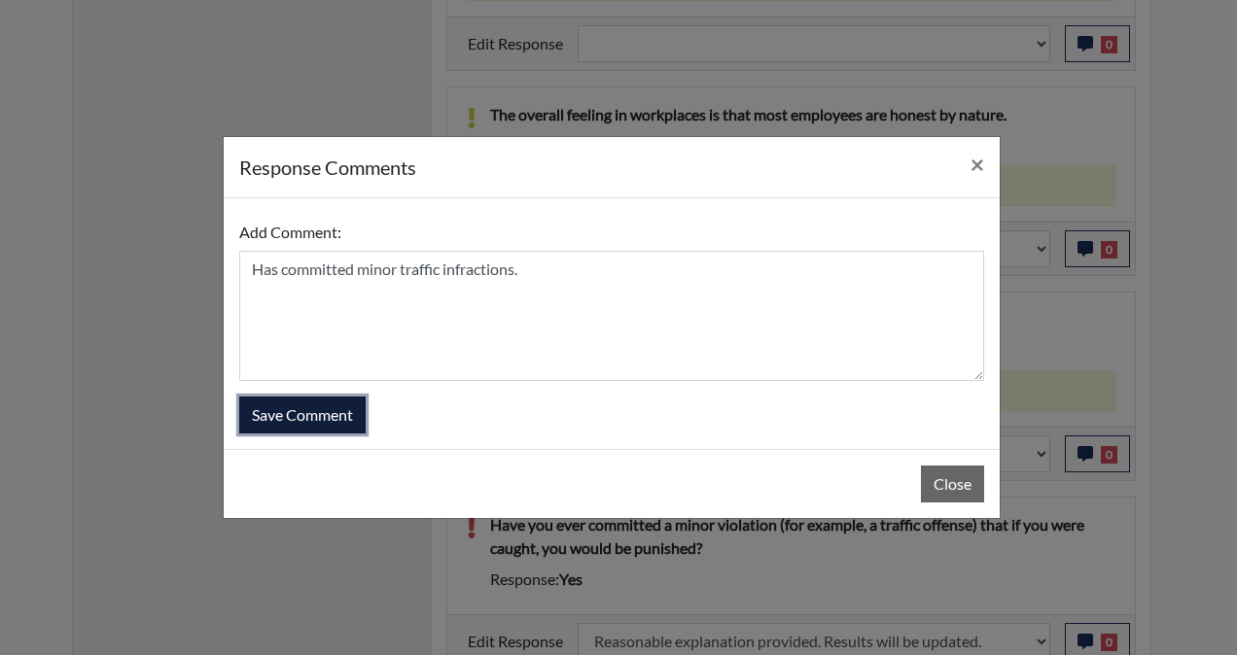
click at [336, 418] on button "Save Comment" at bounding box center [302, 415] width 126 height 37
select select
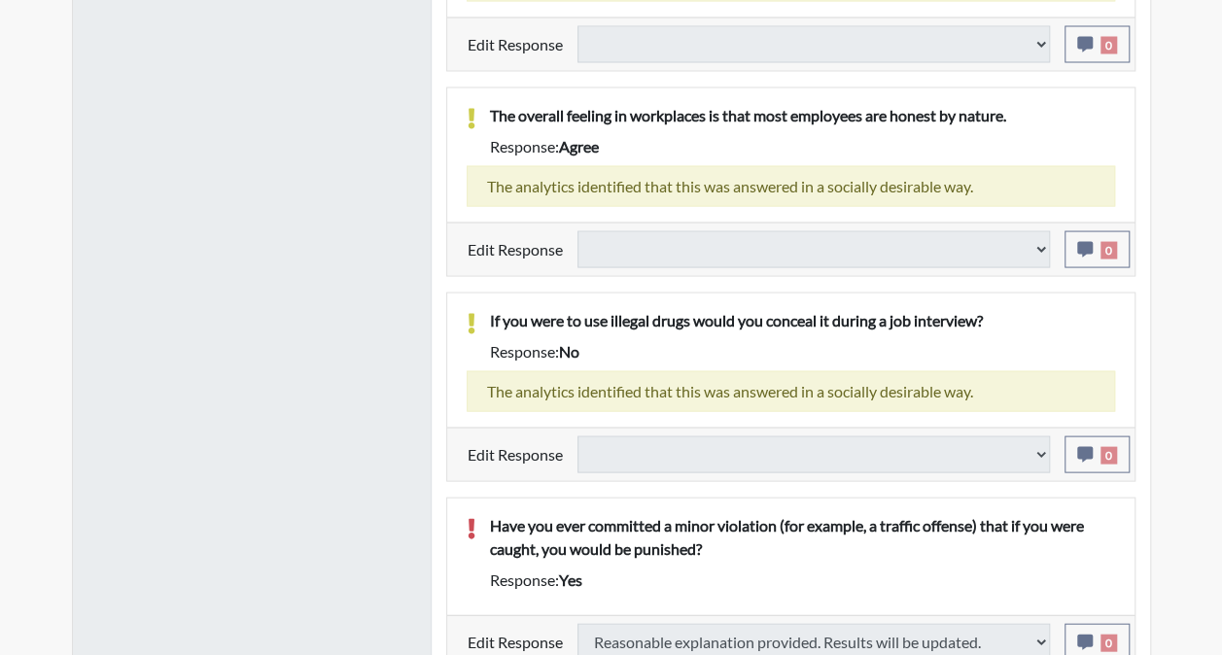
select select
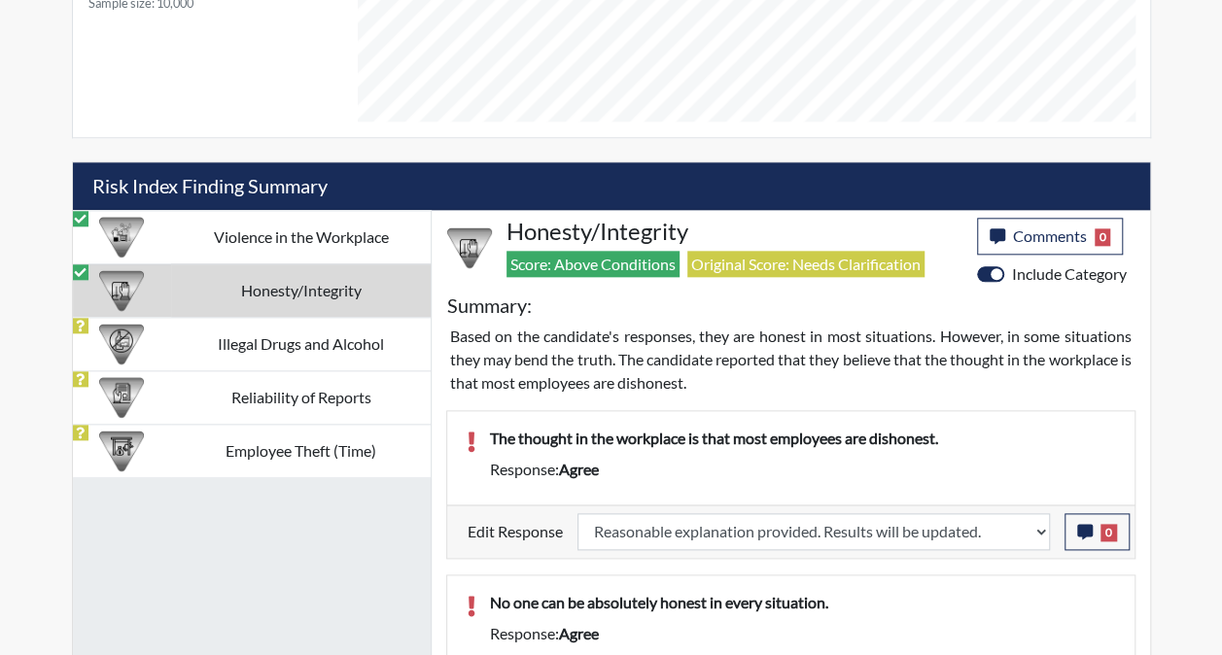
scroll to position [976, 0]
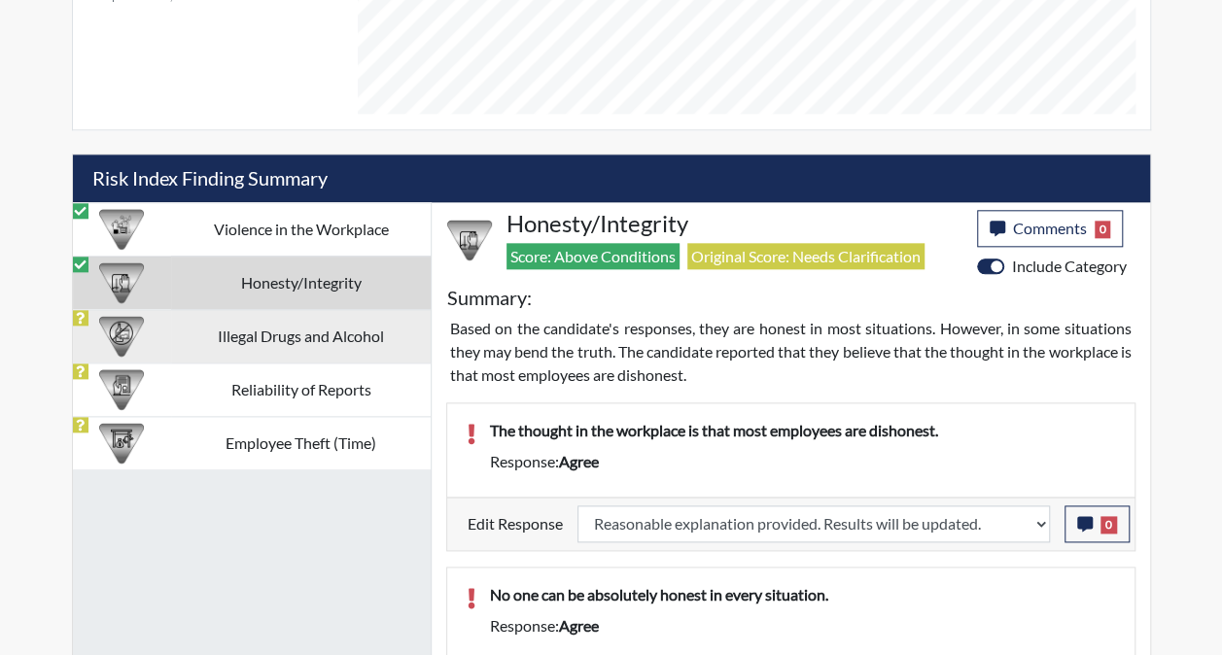
click at [294, 331] on td "Illegal Drugs and Alcohol" at bounding box center [300, 335] width 259 height 53
select select
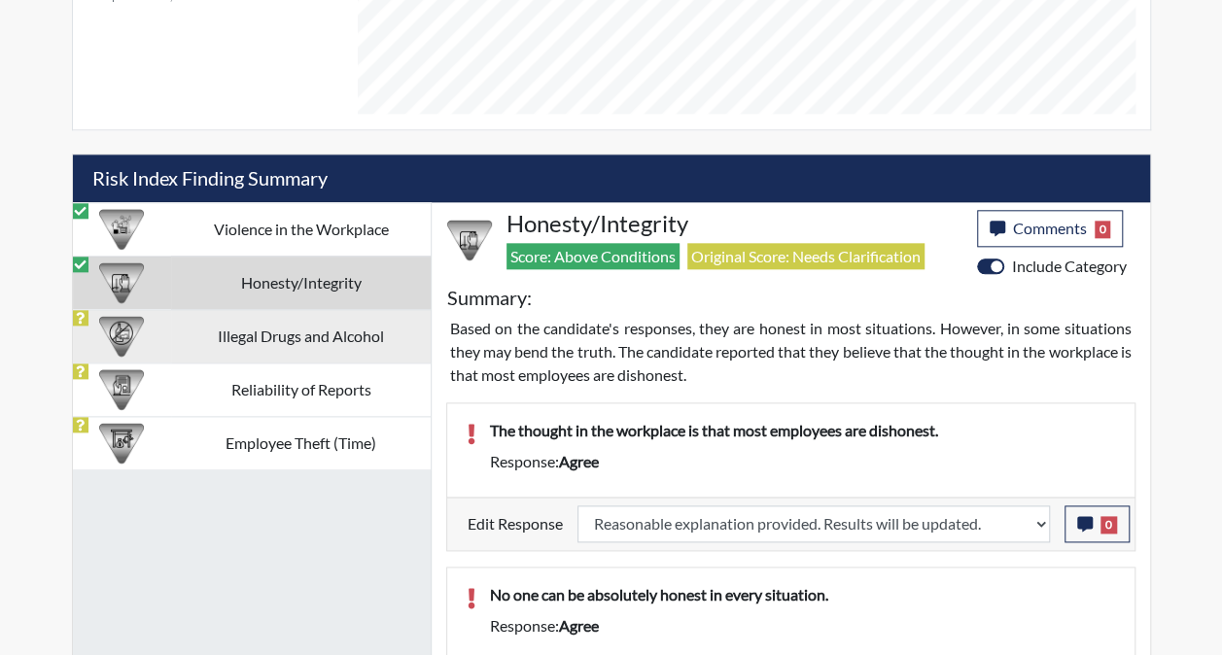
select select
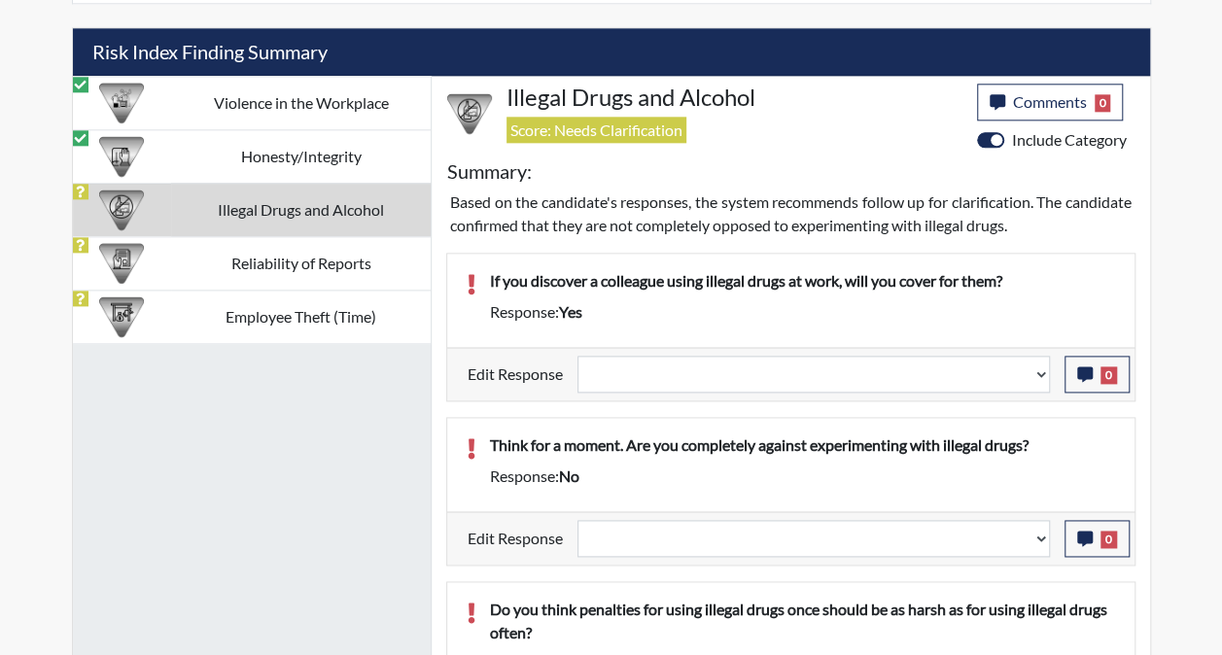
scroll to position [1102, 0]
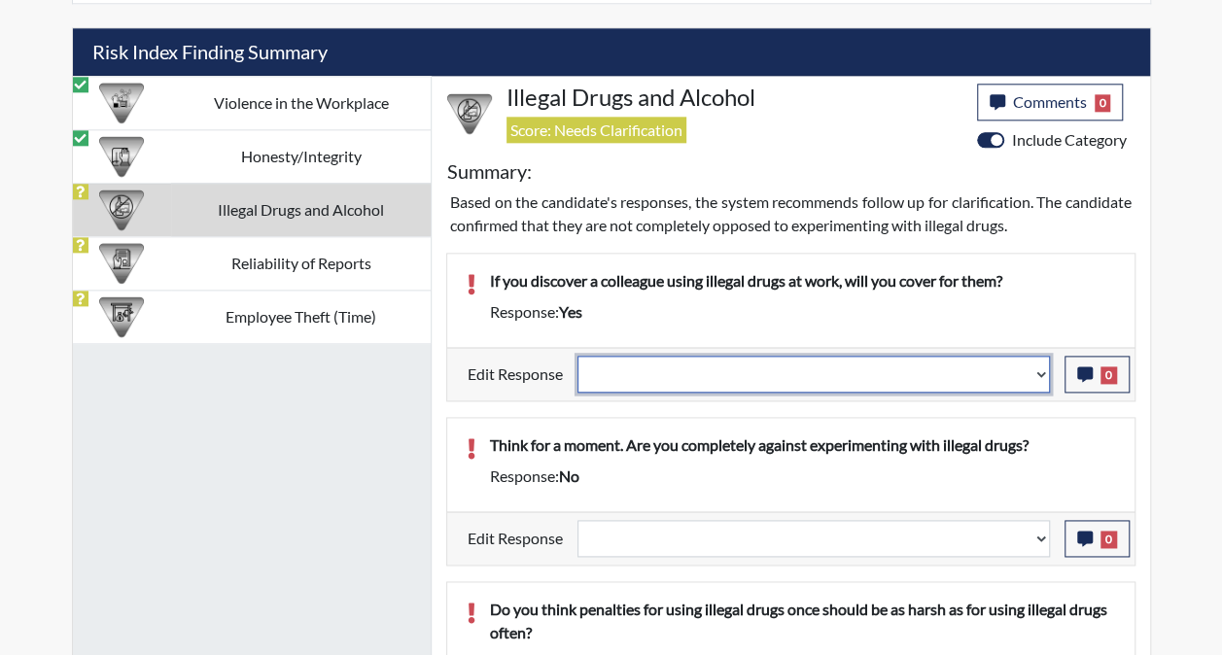
click at [1037, 367] on select "Question is not relevant. Results will be updated. Reasonable explanation provi…" at bounding box center [813, 374] width 472 height 37
select select "reasonable-explanation-provided"
click at [577, 356] on select "Question is not relevant. Results will be updated. Reasonable explanation provi…" at bounding box center [813, 374] width 472 height 37
select select
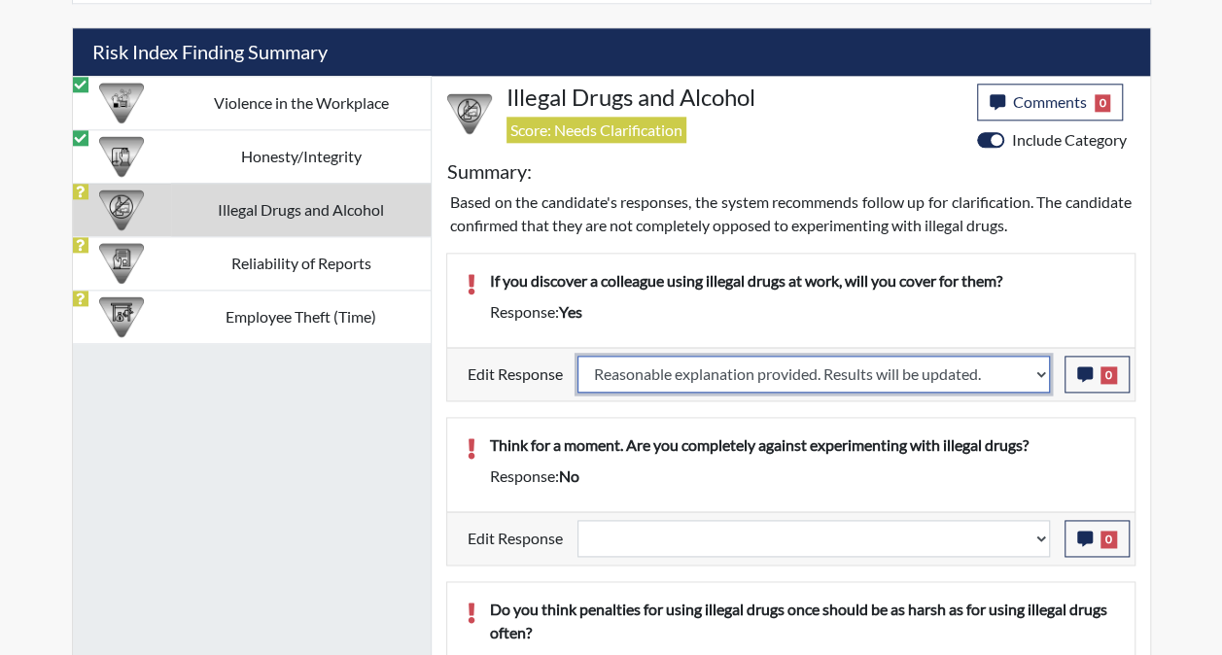
select select
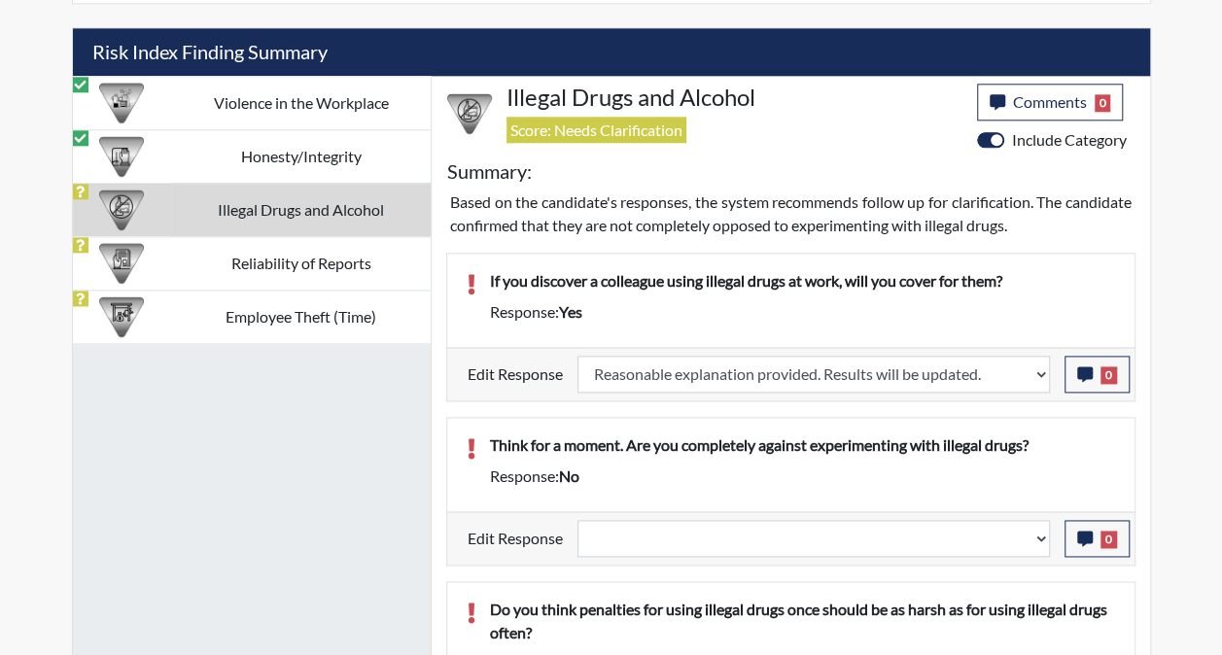
select select
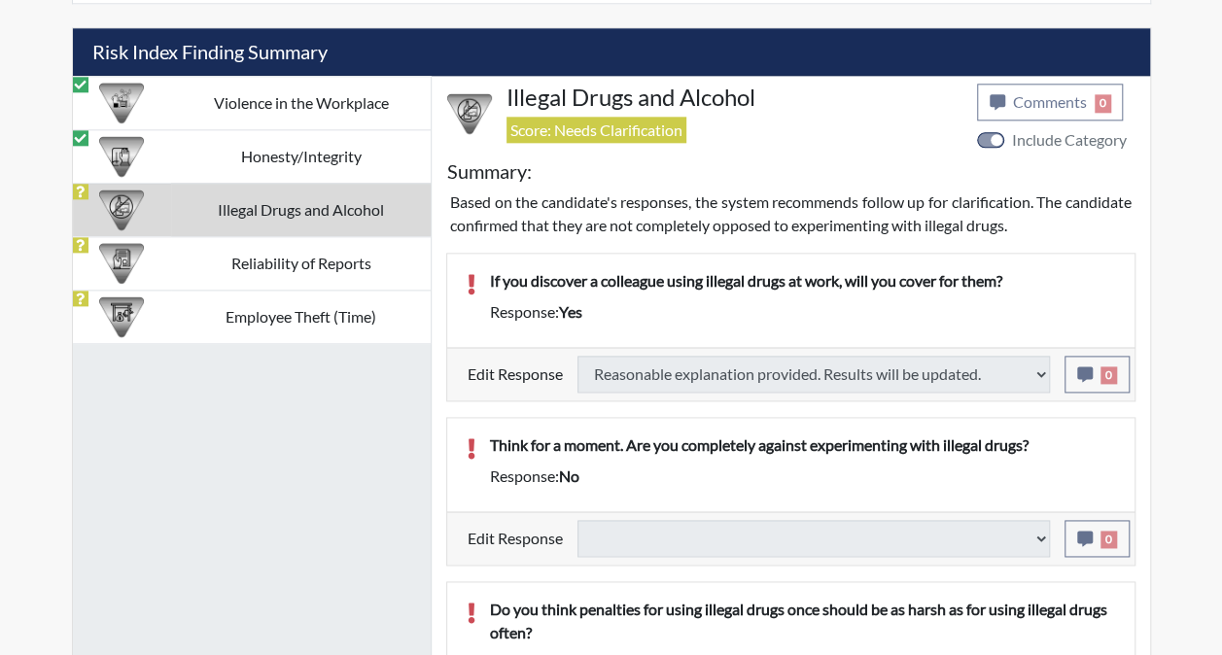
select select
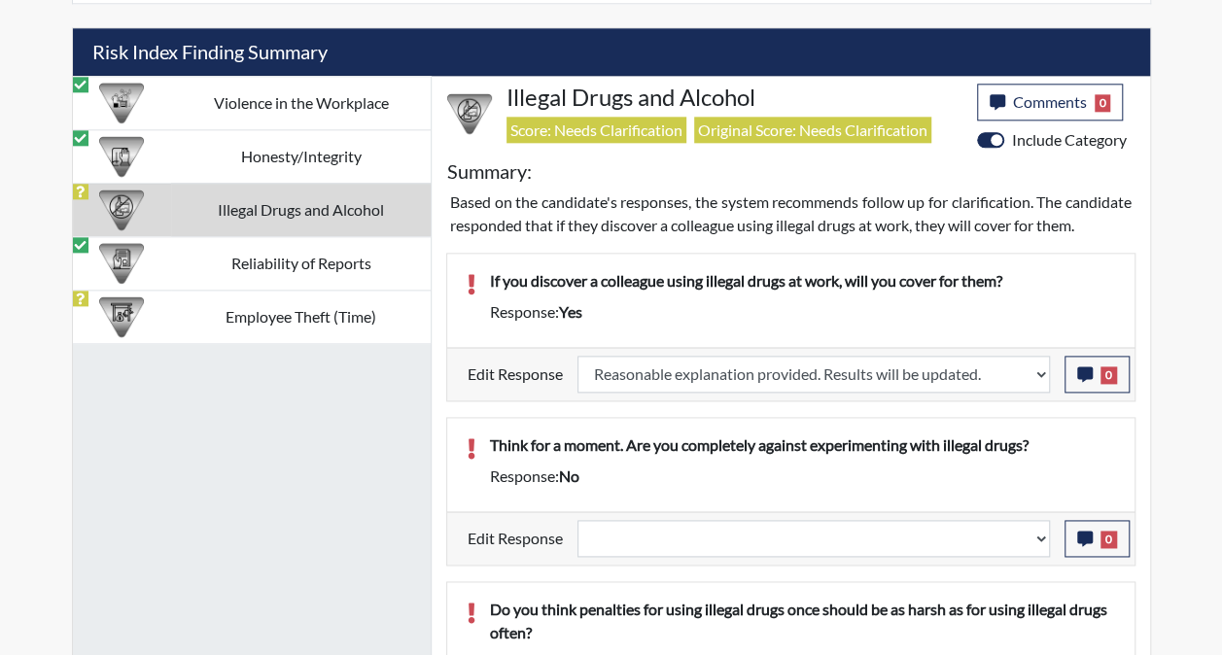
click at [1108, 371] on div "Edit Response Question is not relevant. Results will be updated. Reasonable exp…" at bounding box center [790, 373] width 687 height 53
click at [1097, 380] on button "0" at bounding box center [1096, 374] width 65 height 37
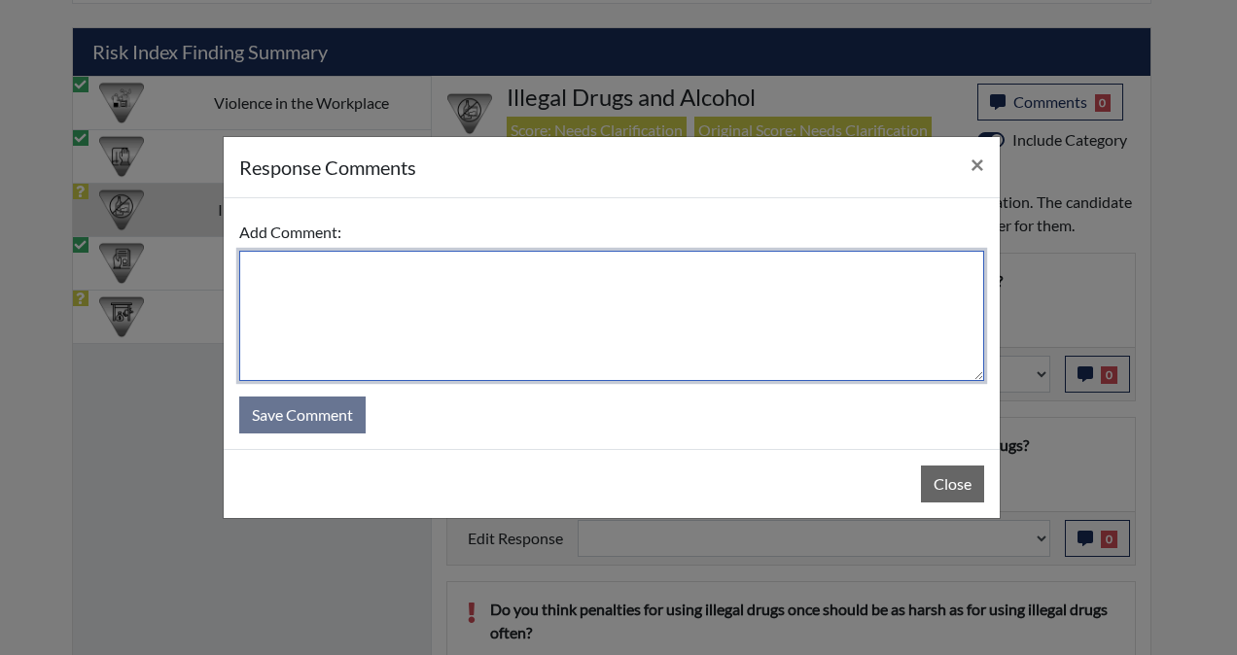
click at [701, 302] on textarea at bounding box center [611, 316] width 745 height 130
type textarea "Selected wrong answer."
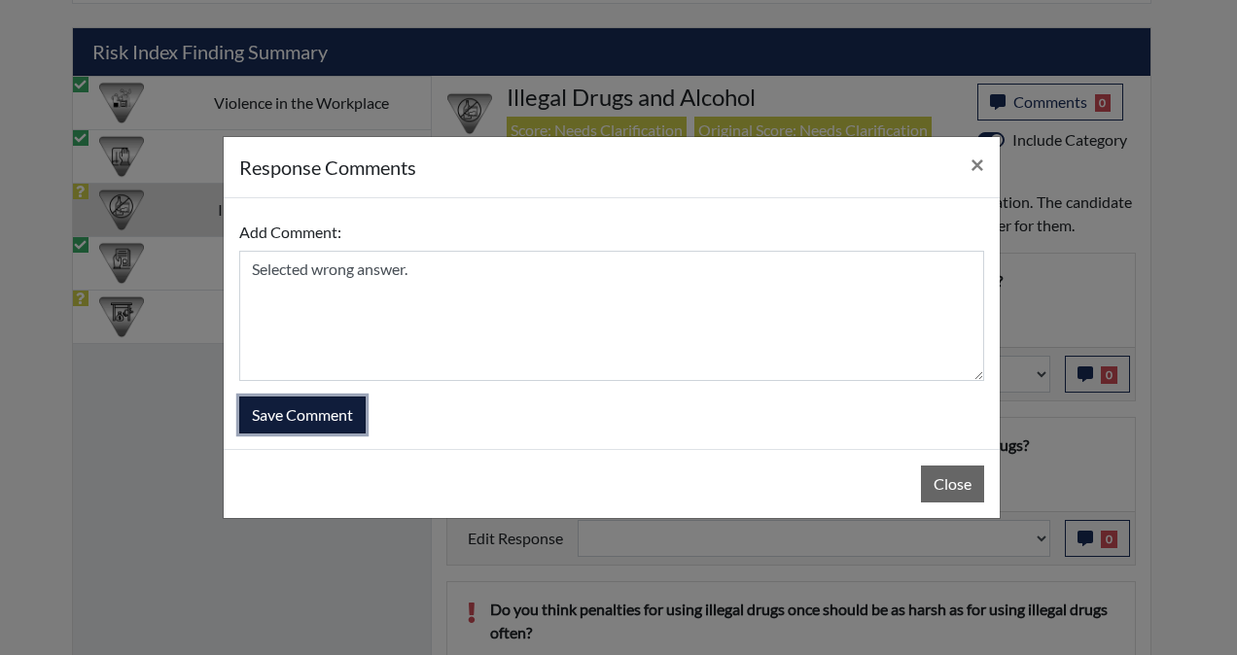
click at [354, 404] on button "Save Comment" at bounding box center [302, 415] width 126 height 37
select select
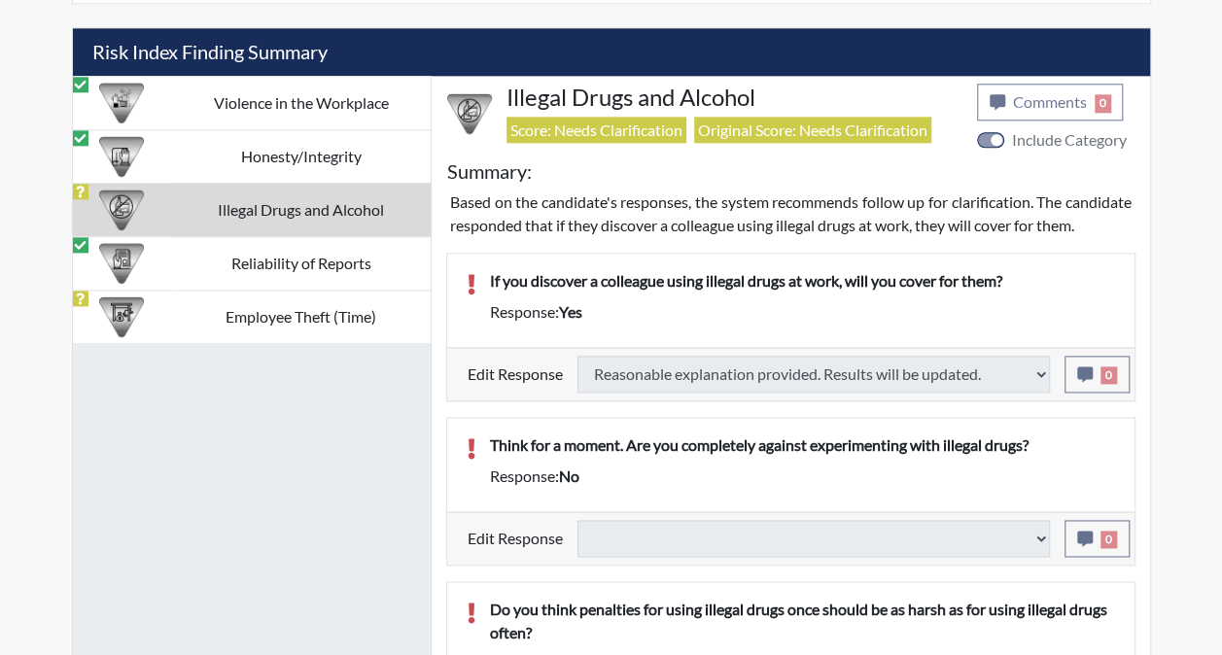
select select
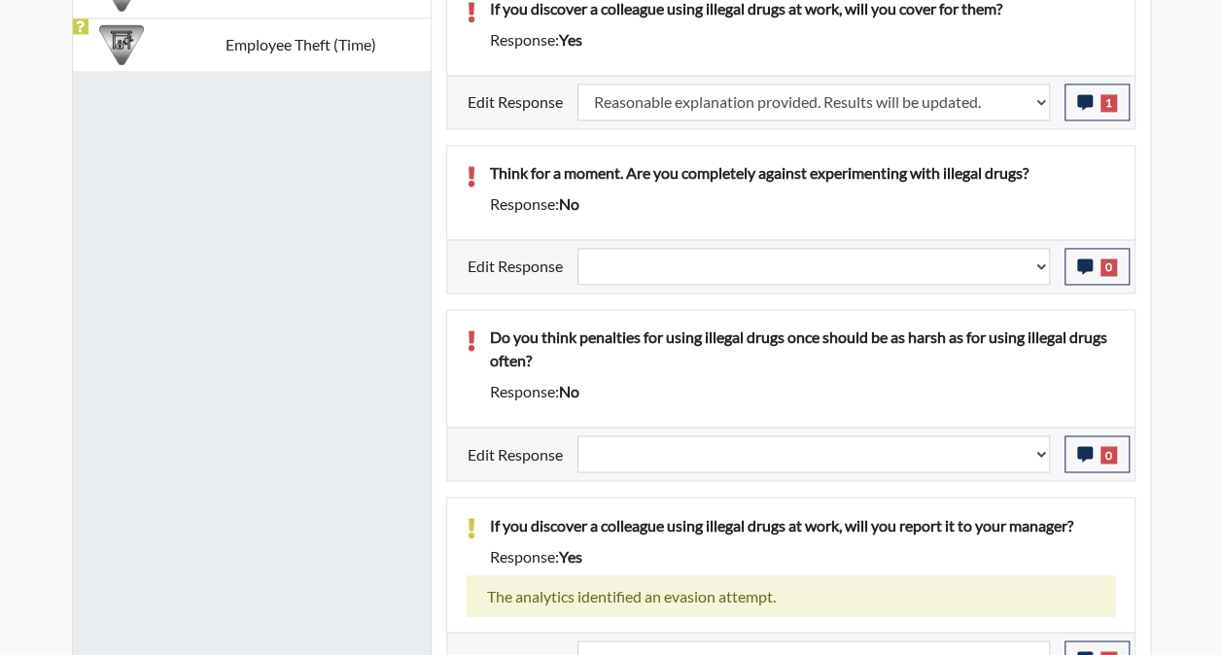
scroll to position [1380, 0]
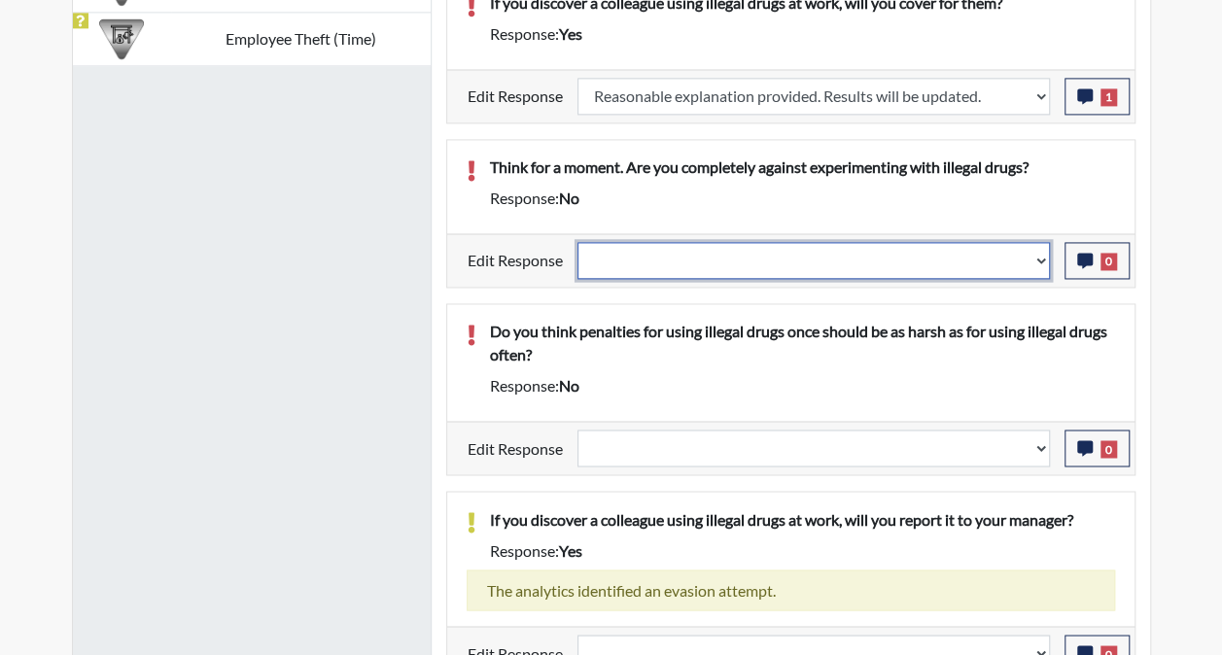
click at [1006, 242] on select "Question is not relevant. Results will be updated. Reasonable explanation provi…" at bounding box center [813, 260] width 472 height 37
click at [1033, 252] on select "Question is not relevant. Results will be updated. Reasonable explanation provi…" at bounding box center [813, 260] width 472 height 37
select select "reasonable-explanation-provided"
click at [577, 242] on select "Question is not relevant. Results will be updated. Reasonable explanation provi…" at bounding box center [813, 260] width 472 height 37
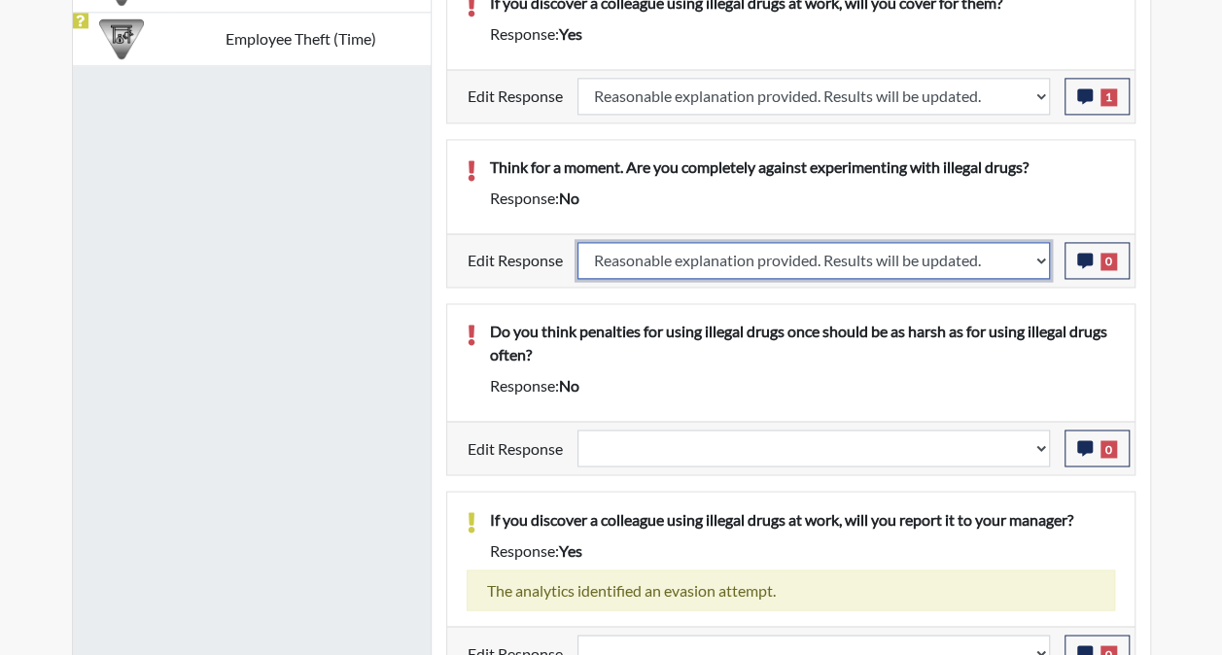
select select
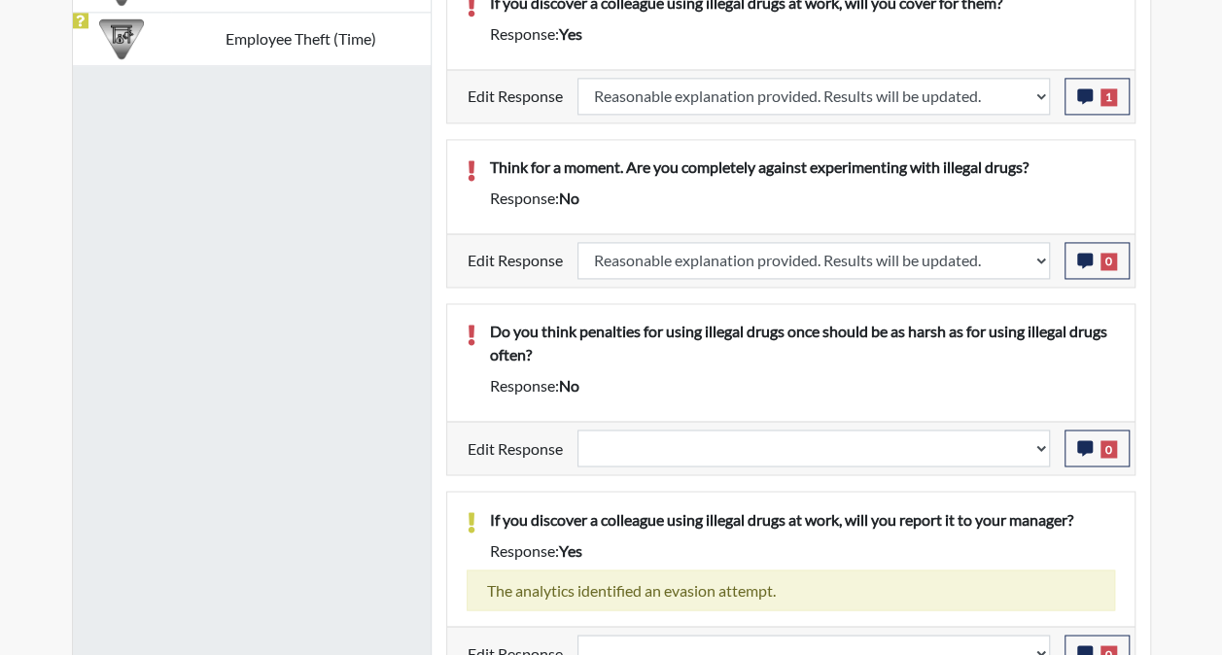
select select
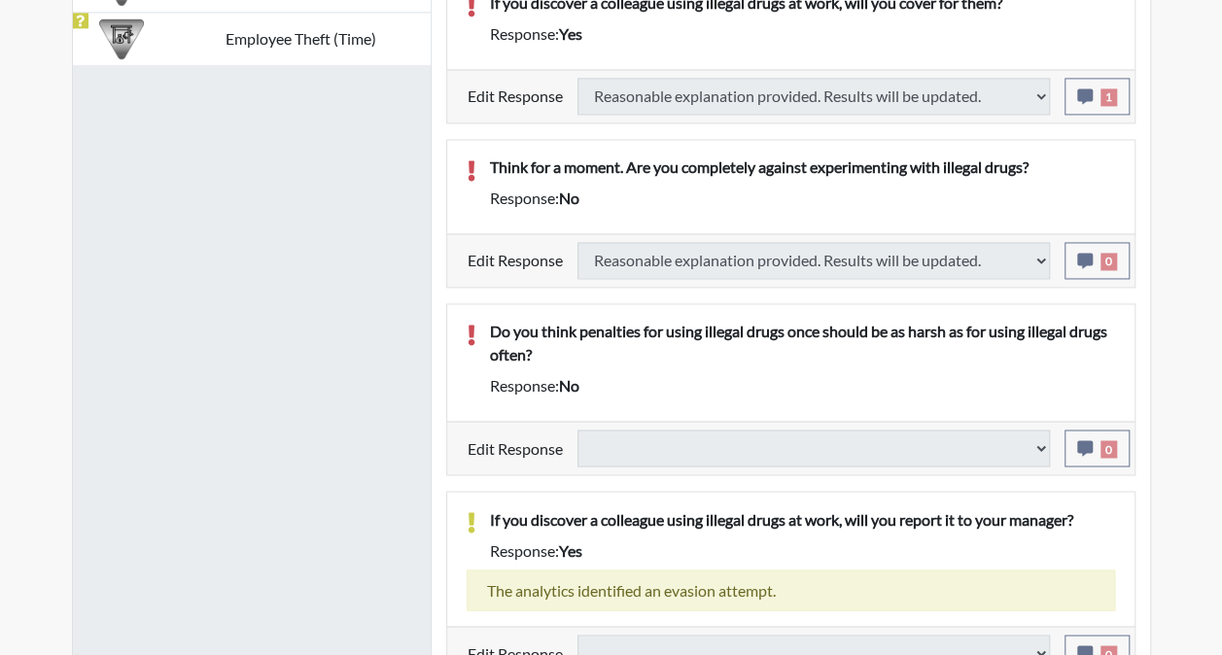
select select
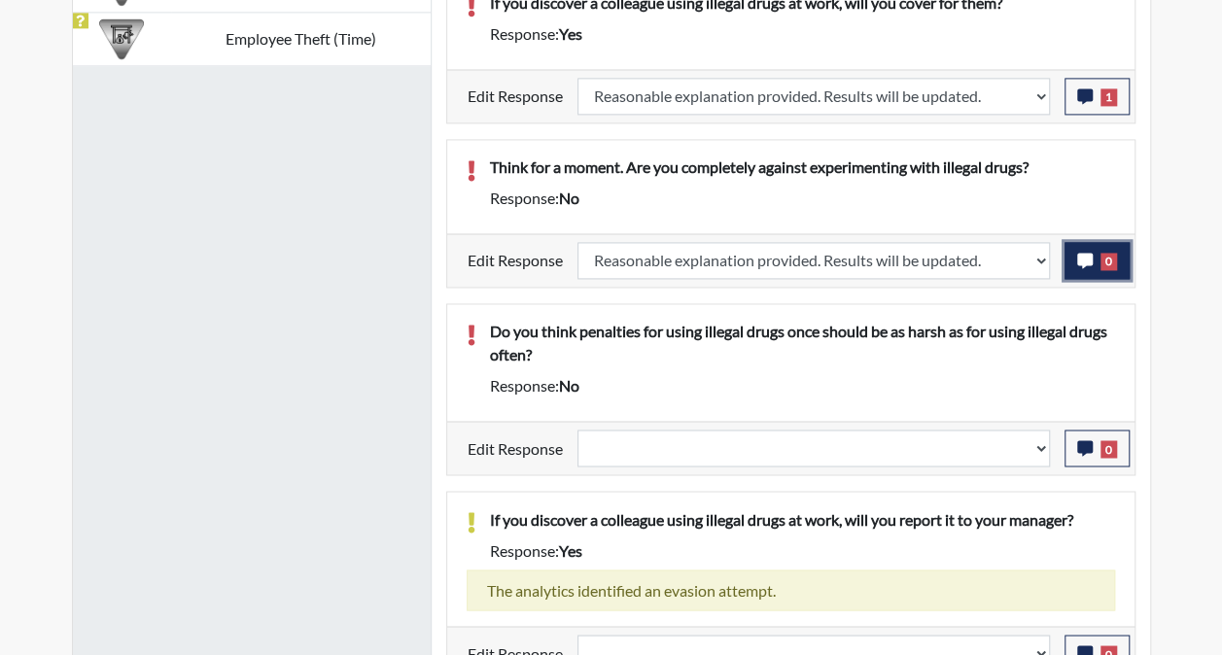
click at [1102, 259] on span "0" at bounding box center [1108, 261] width 17 height 17
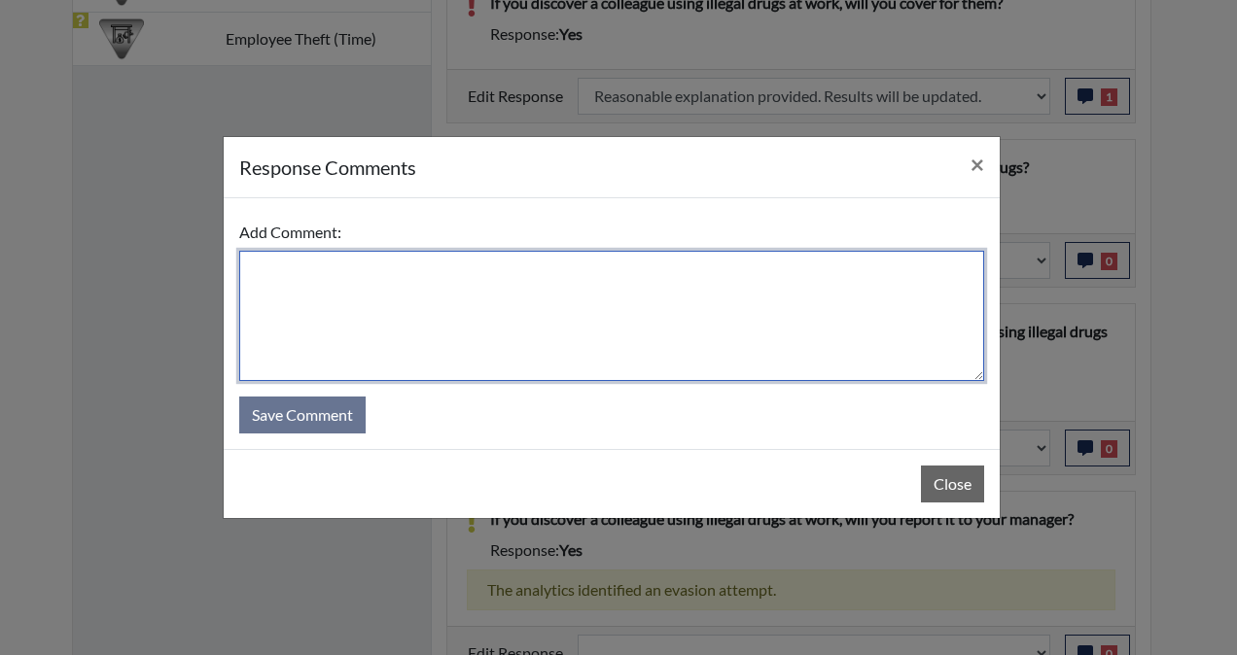
click at [679, 331] on textarea at bounding box center [611, 316] width 745 height 130
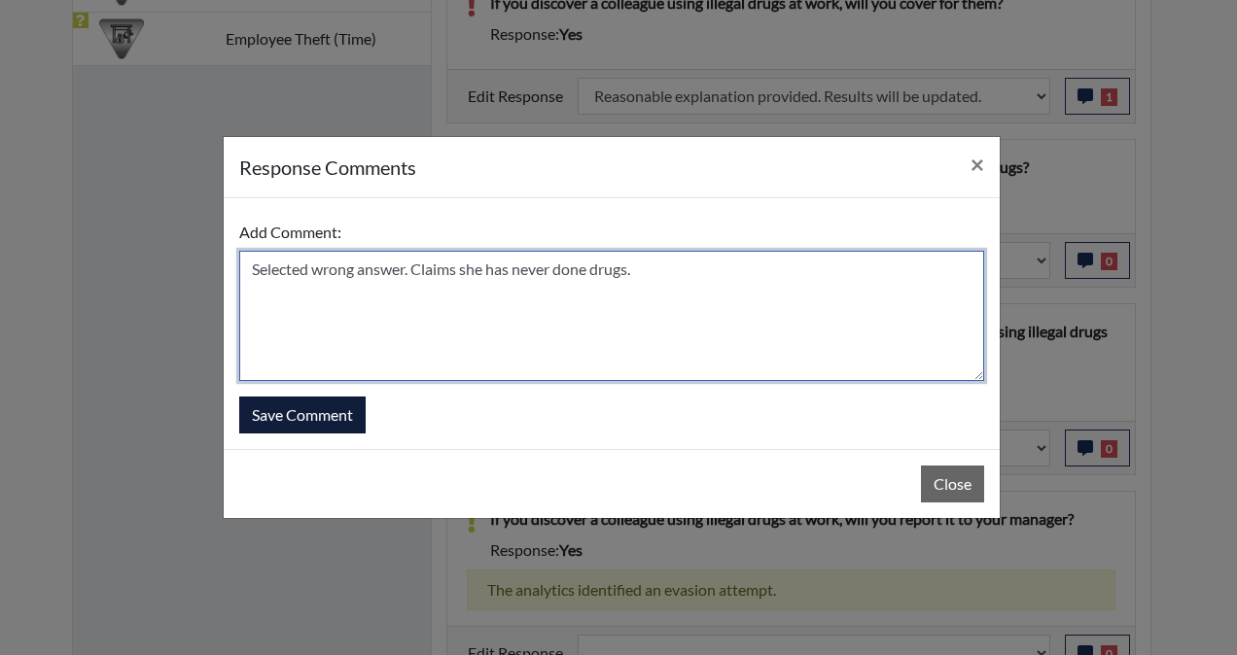
type textarea "Selected wrong answer. Claims she has never done drugs."
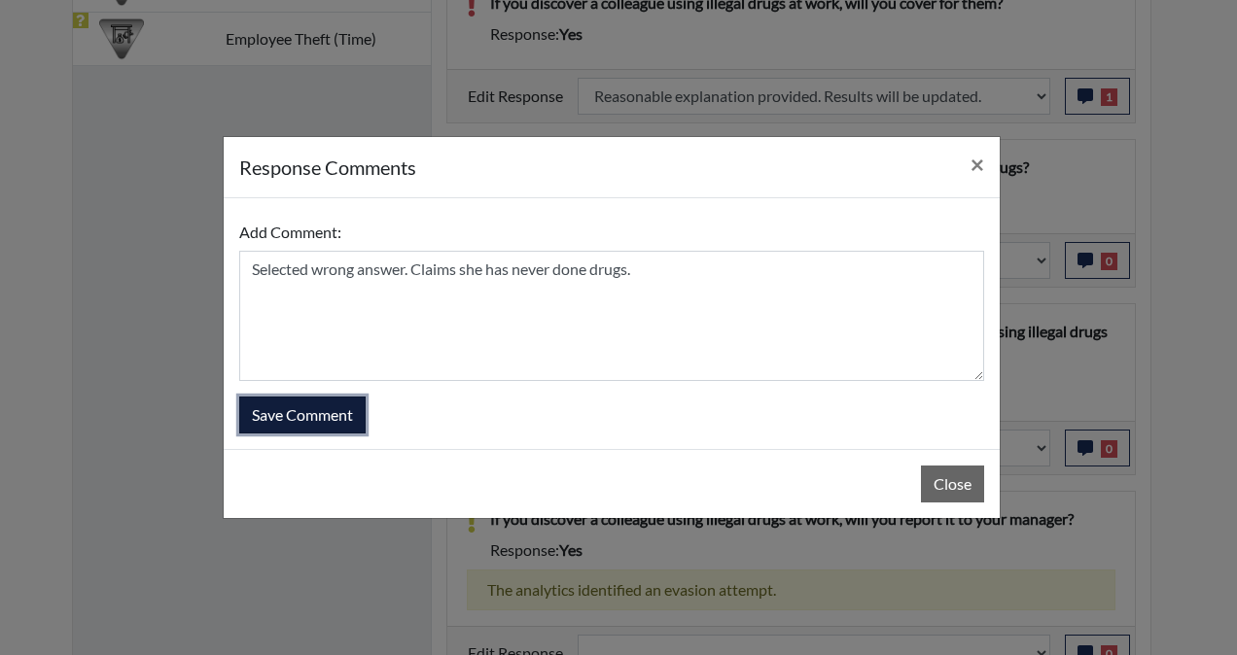
click at [262, 409] on button "Save Comment" at bounding box center [302, 415] width 126 height 37
select select
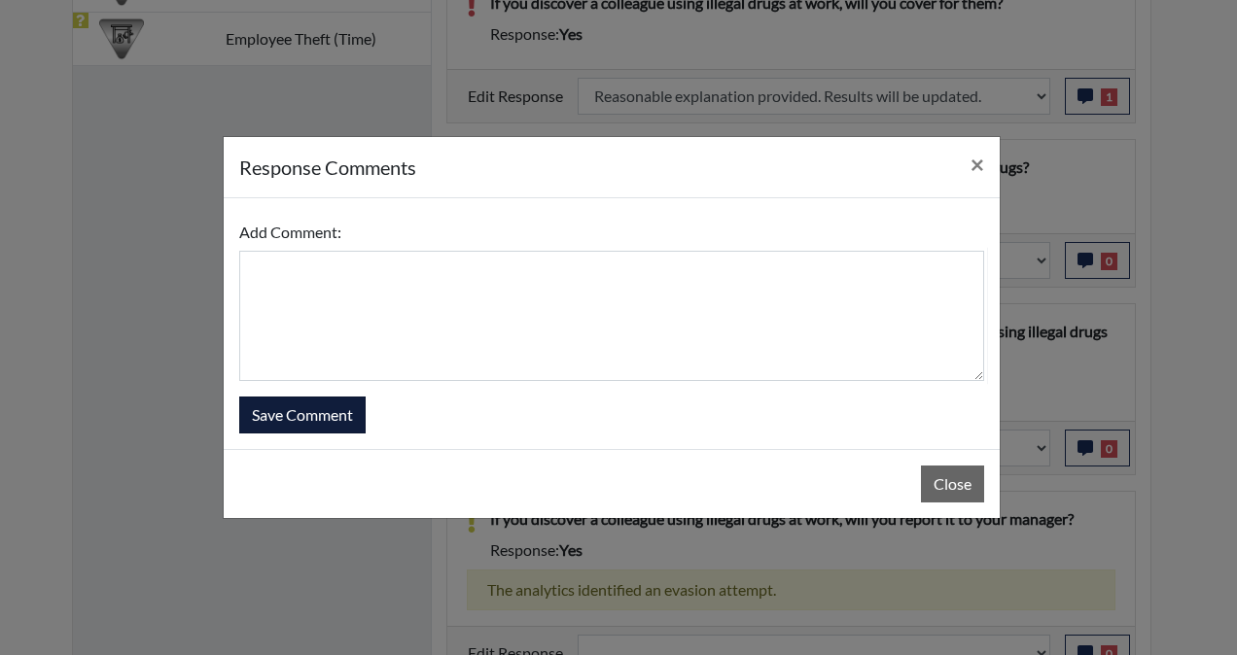
select select
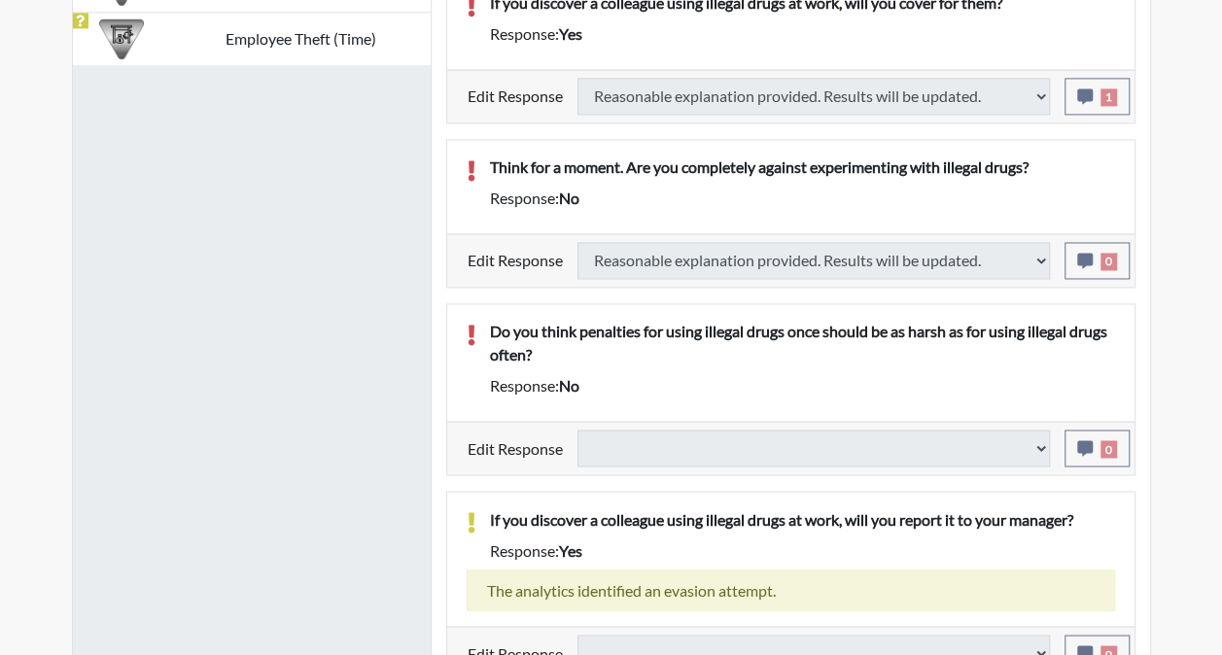
select select
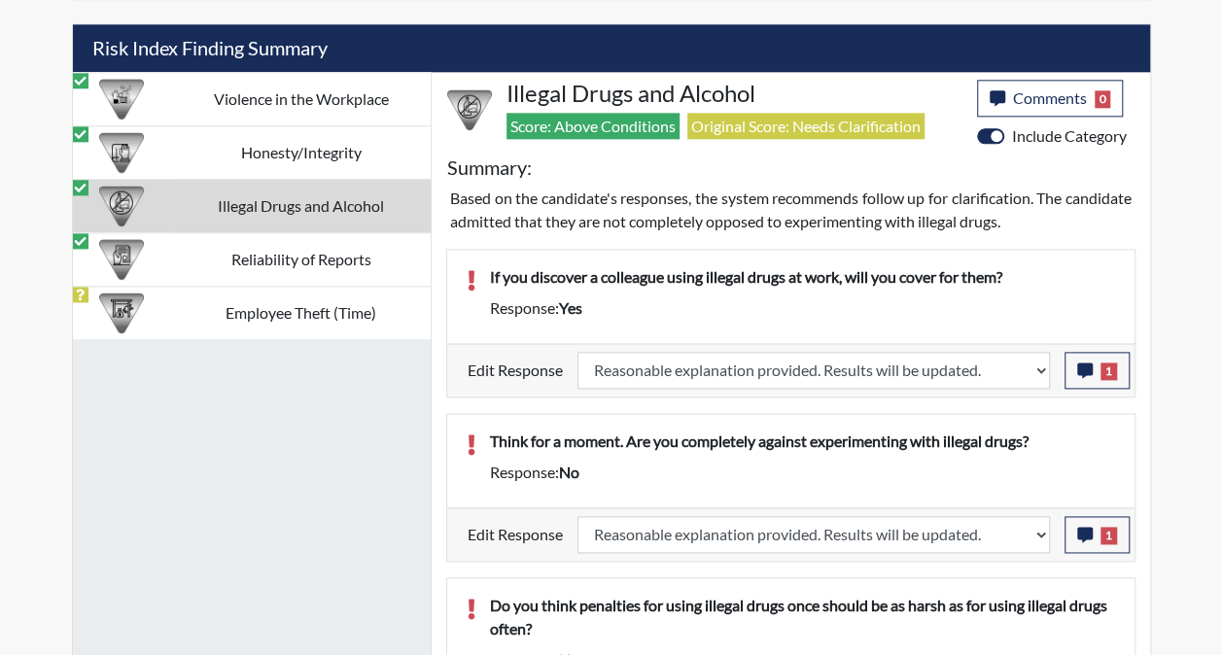
scroll to position [1106, 0]
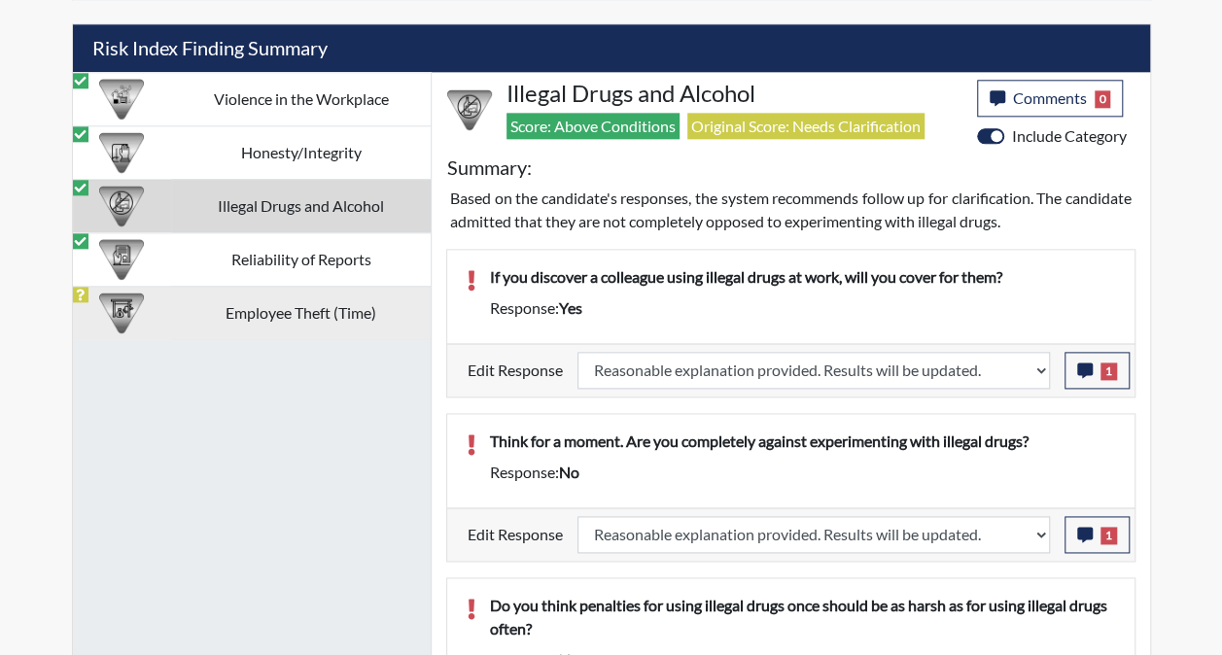
click at [282, 298] on td "Employee Theft (Time)" at bounding box center [300, 312] width 259 height 53
select select
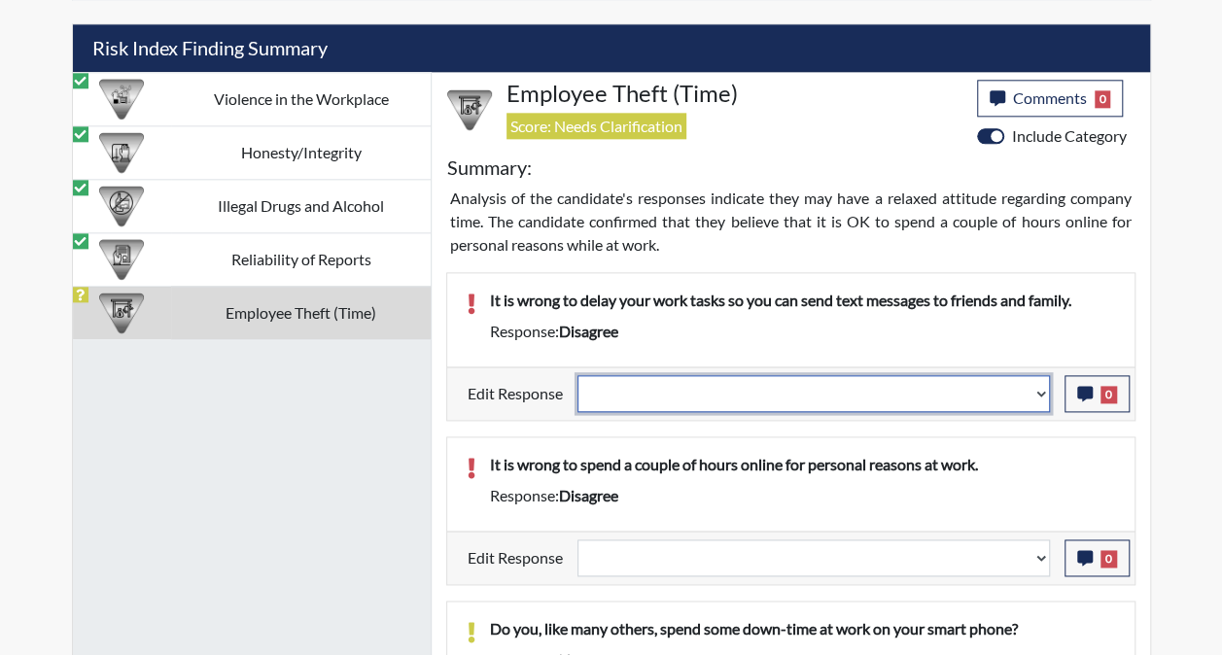
click at [1040, 389] on select "Question is not relevant. Results will be updated. Reasonable explanation provi…" at bounding box center [813, 393] width 472 height 37
select select "reasonable-explanation-provided"
click at [577, 375] on select "Question is not relevant. Results will be updated. Reasonable explanation provi…" at bounding box center [813, 393] width 472 height 37
select select
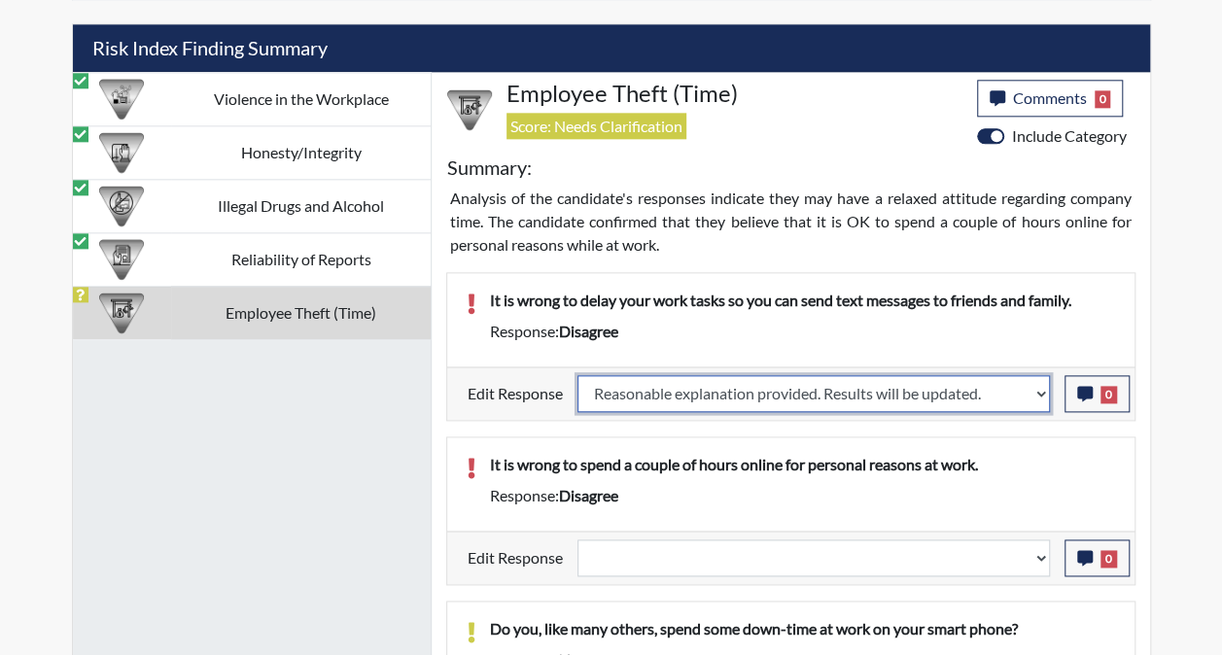
select select
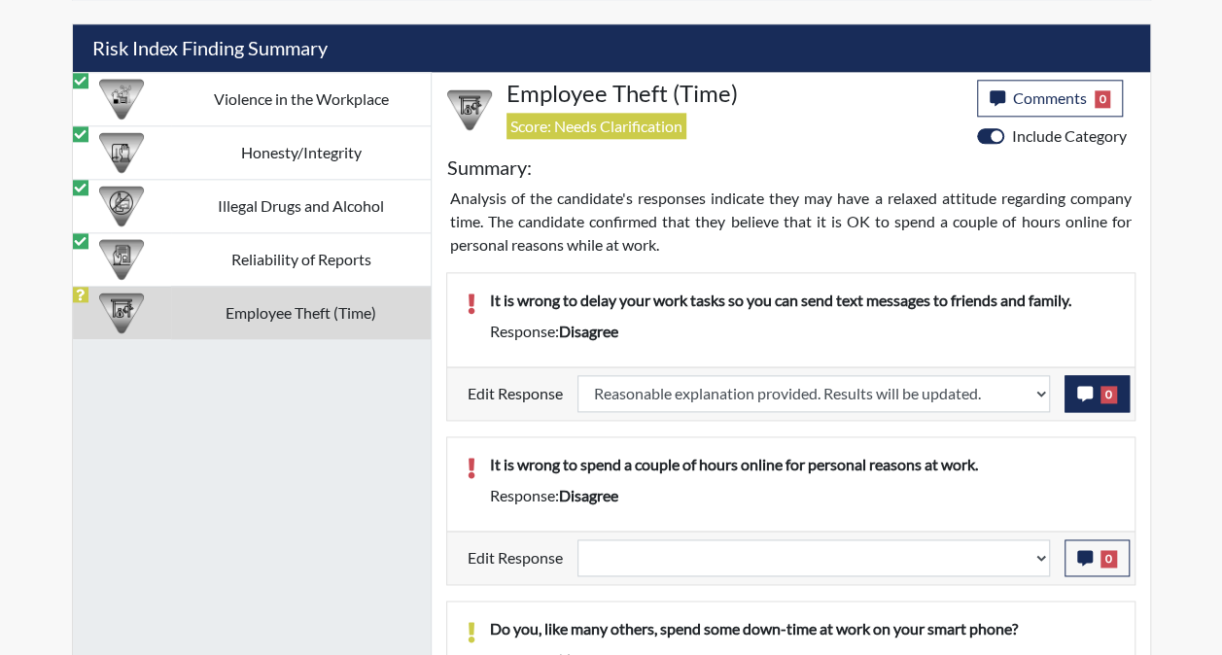
select select
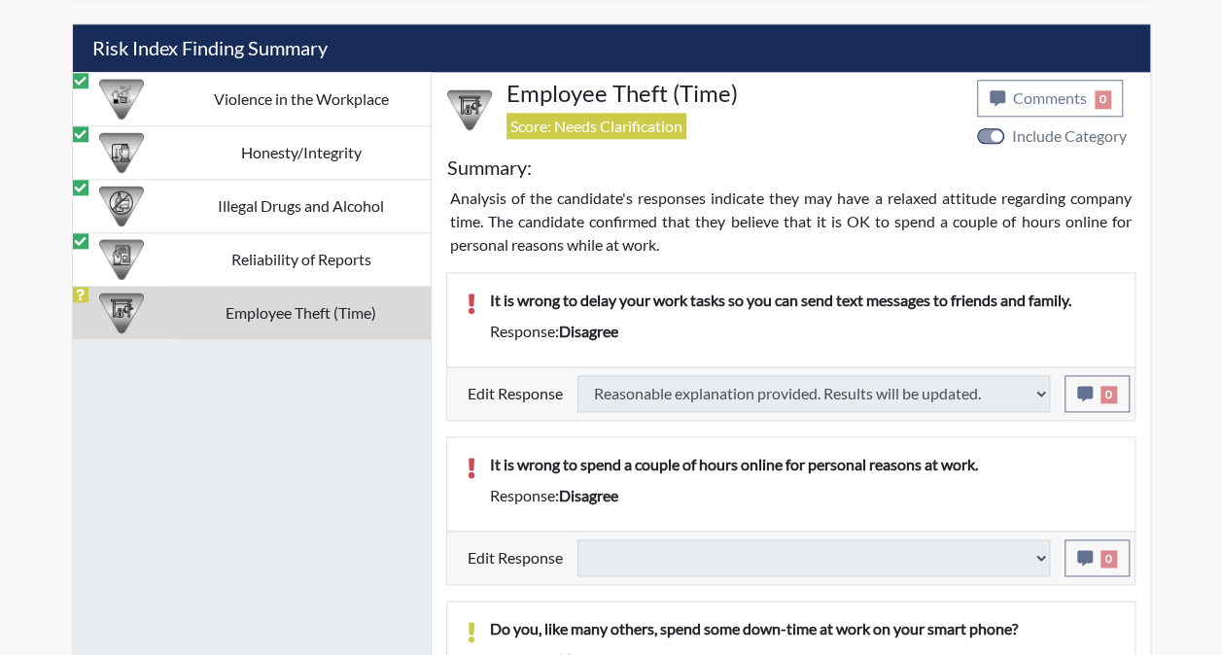
type input "Above Conditions"
select select
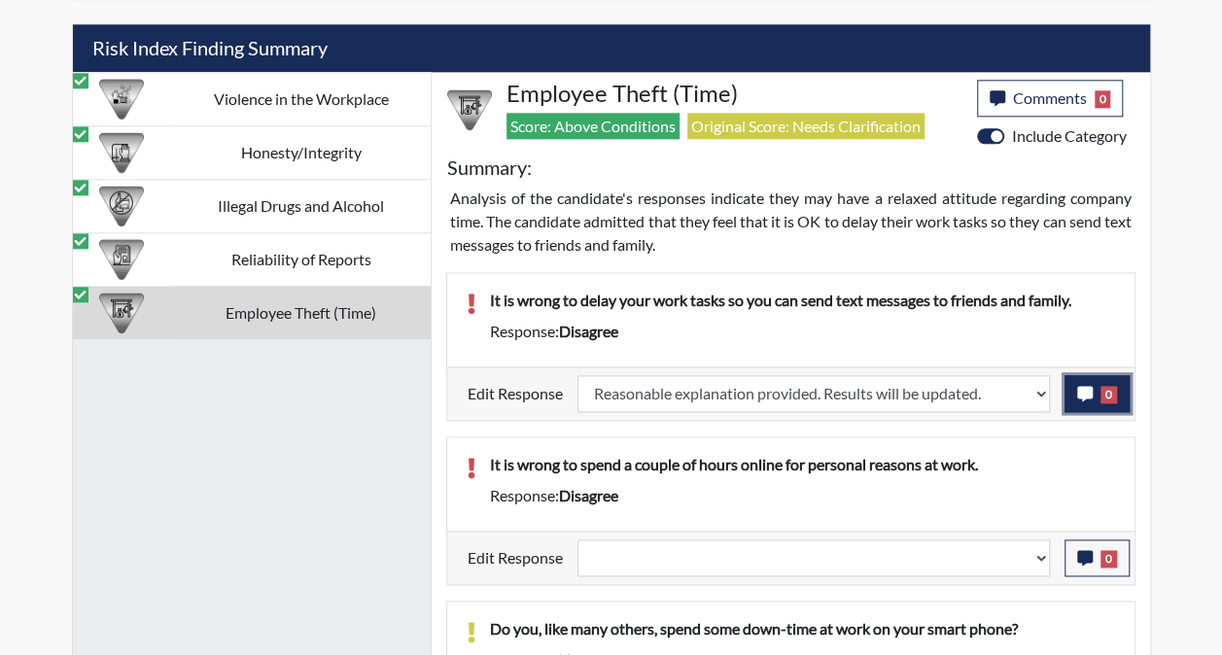
click at [1098, 387] on button "0" at bounding box center [1096, 393] width 65 height 37
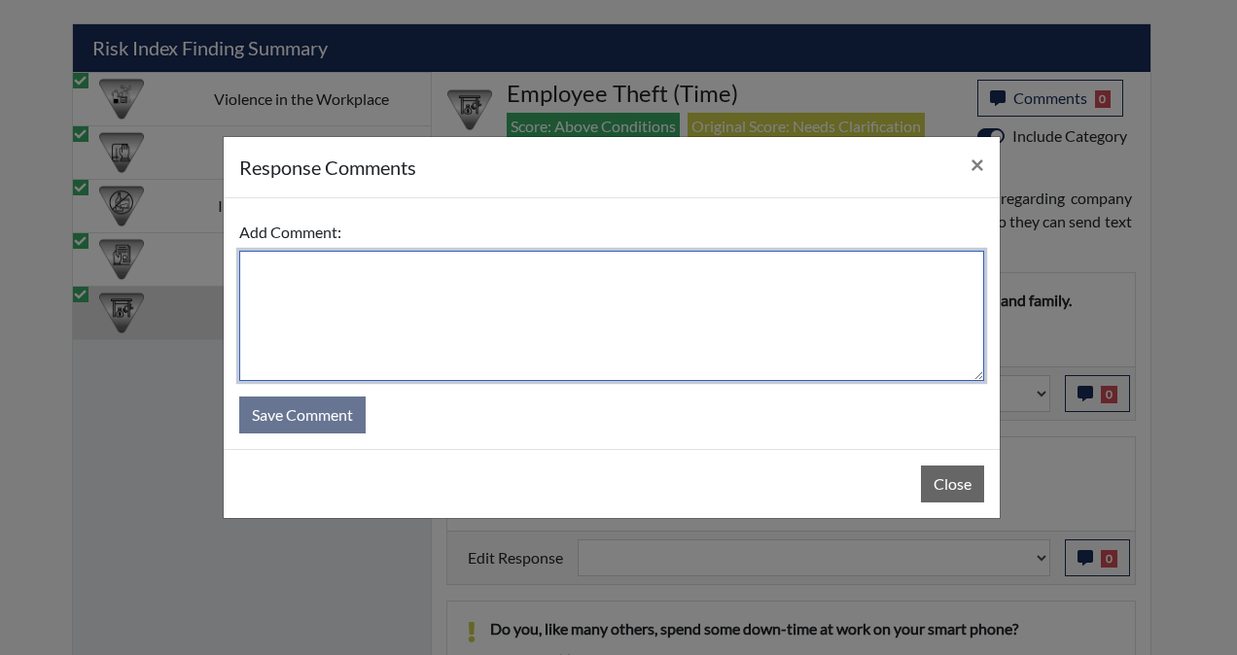
click at [634, 294] on textarea at bounding box center [611, 316] width 745 height 130
type textarea "Selected wrong response."
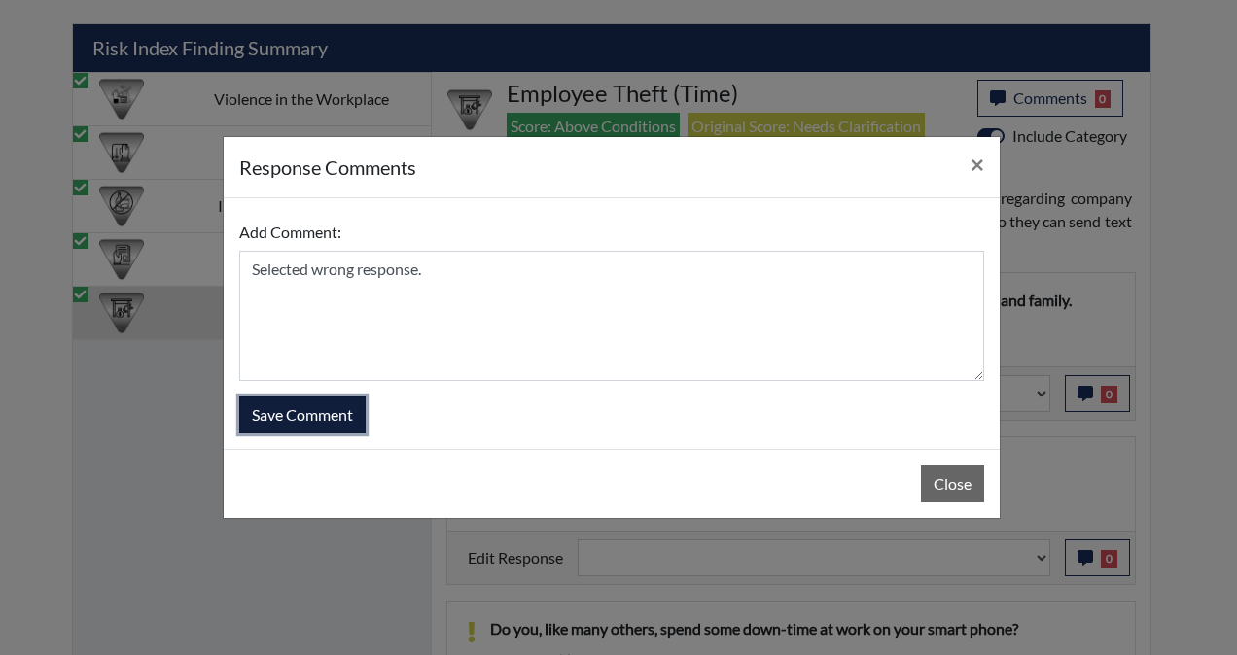
click at [313, 426] on button "Save Comment" at bounding box center [302, 415] width 126 height 37
select select
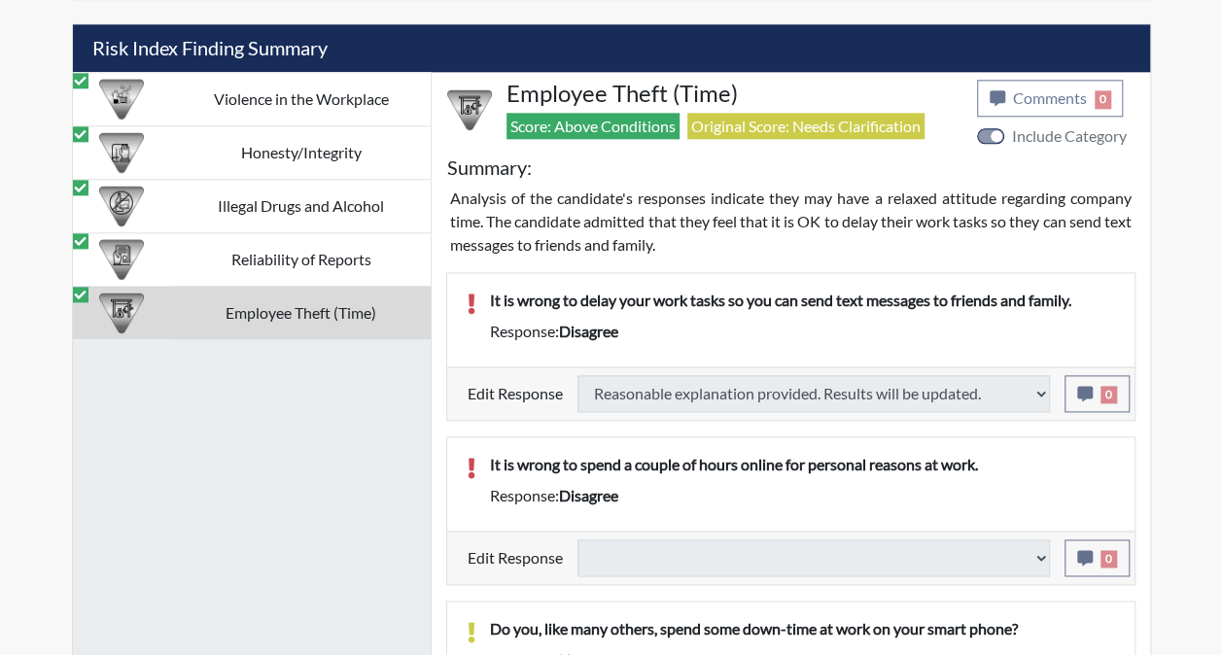
select select
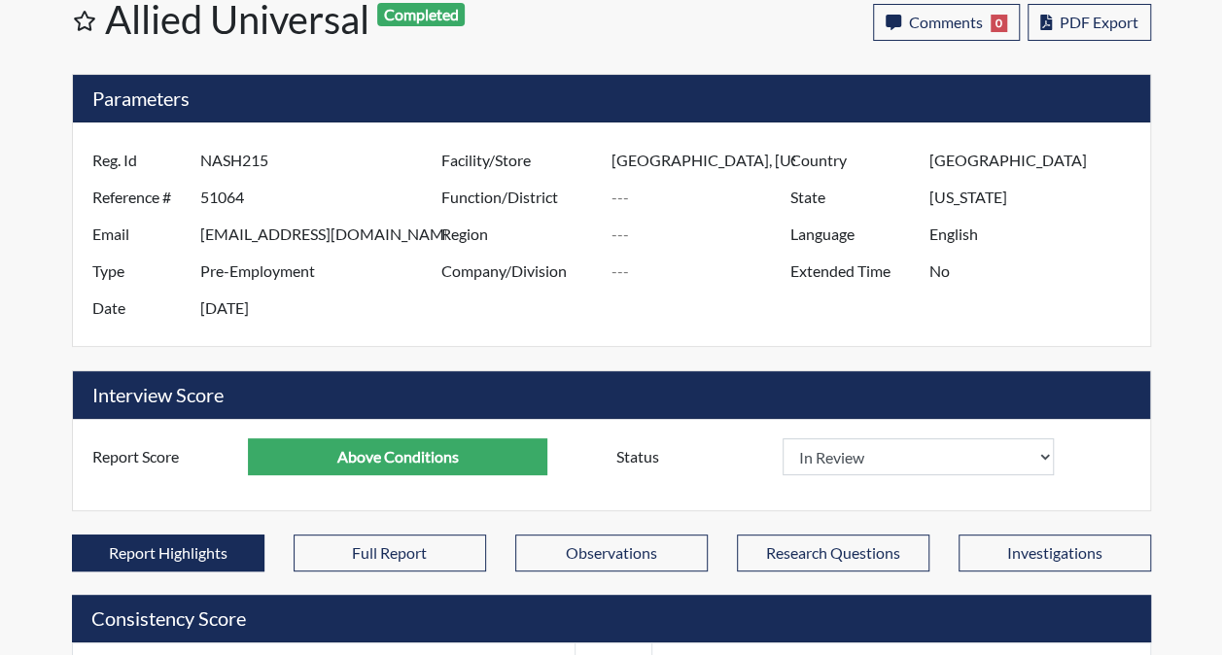
scroll to position [79, 0]
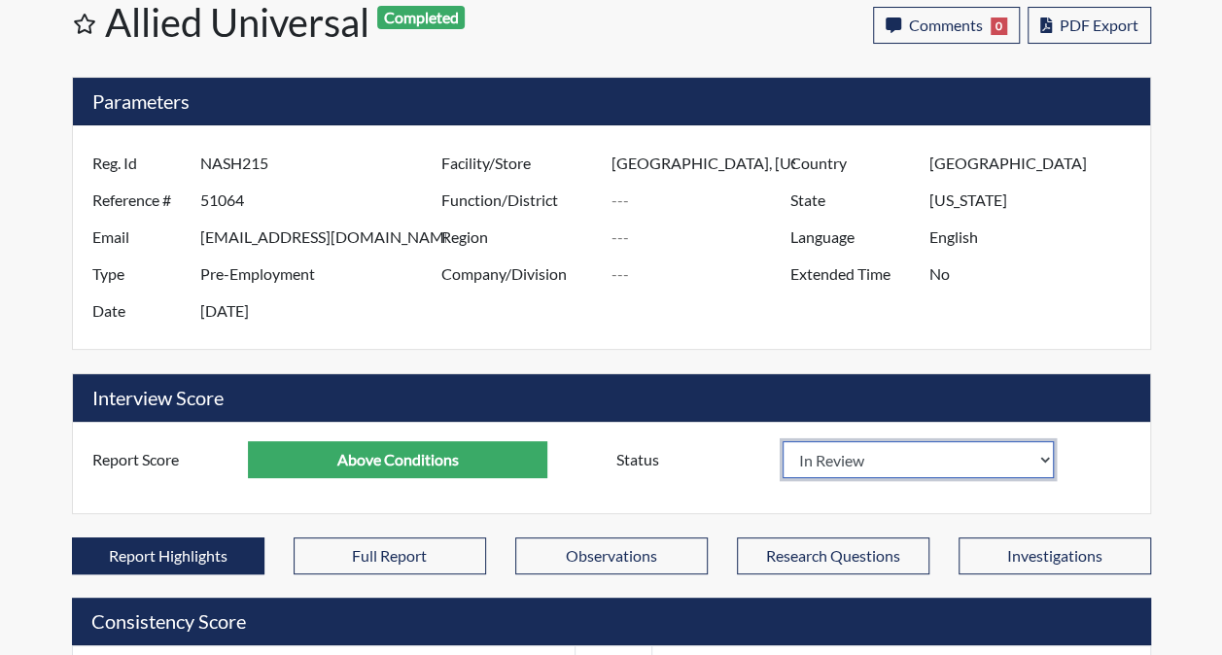
click at [1044, 458] on select "In Review Hire Decline" at bounding box center [919, 459] width 272 height 37
select select "hire"
select select
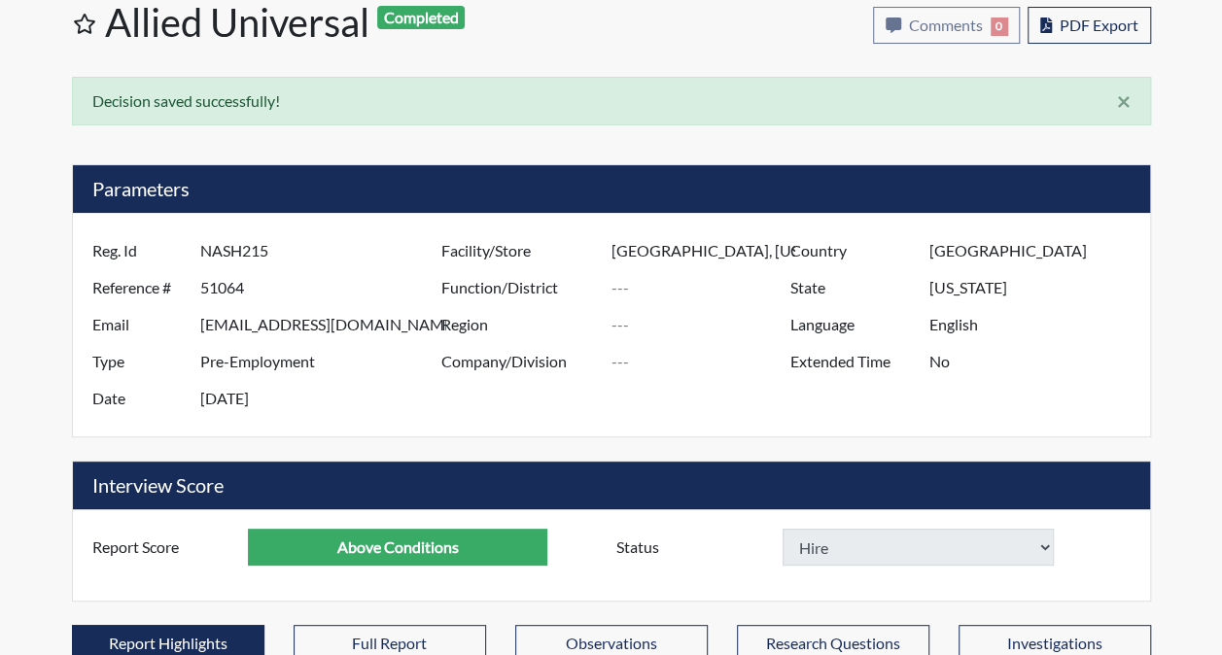
select select
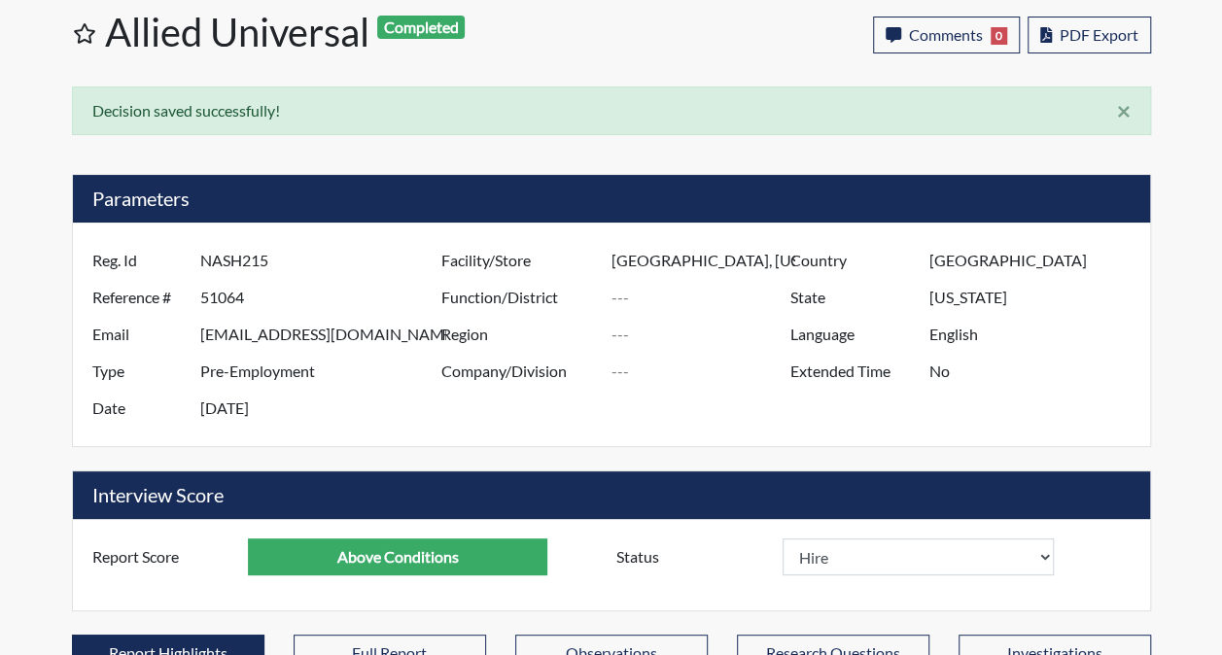
scroll to position [0, 0]
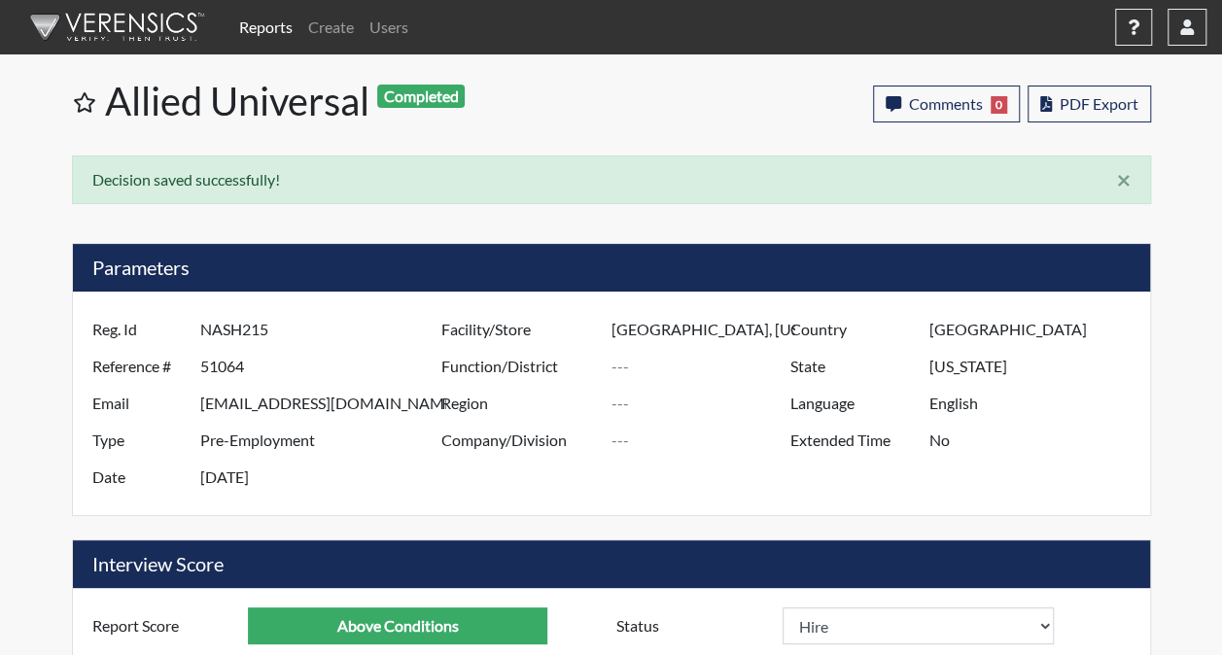
select select
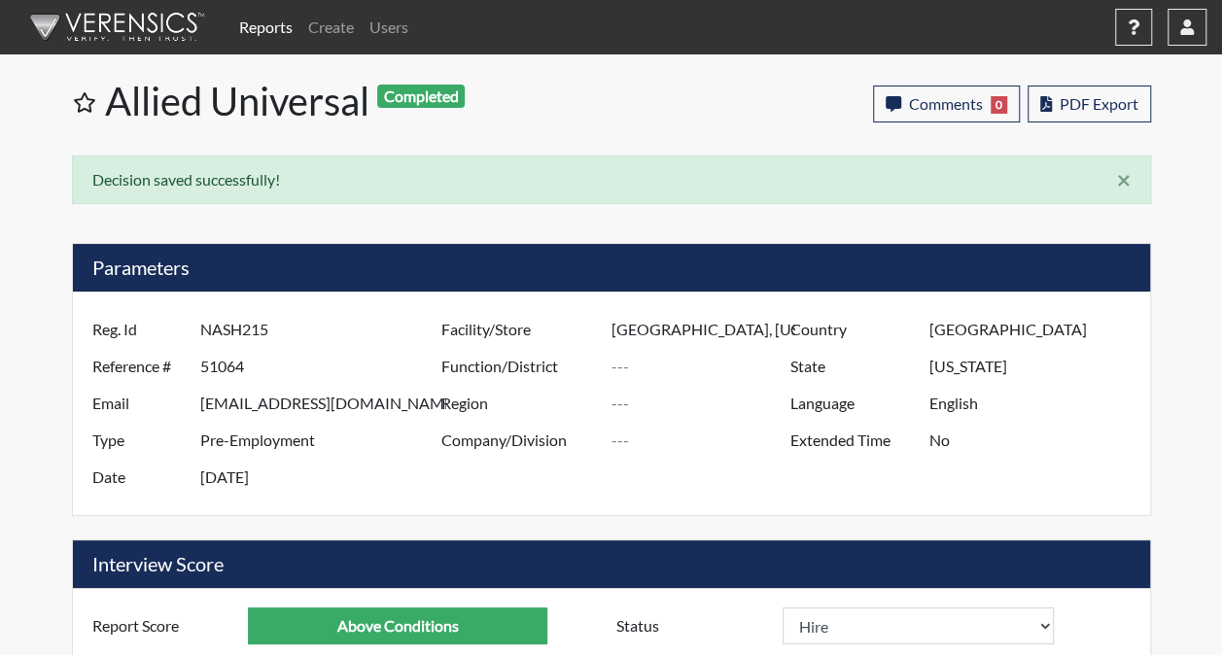
select select
